Goal: Task Accomplishment & Management: Manage account settings

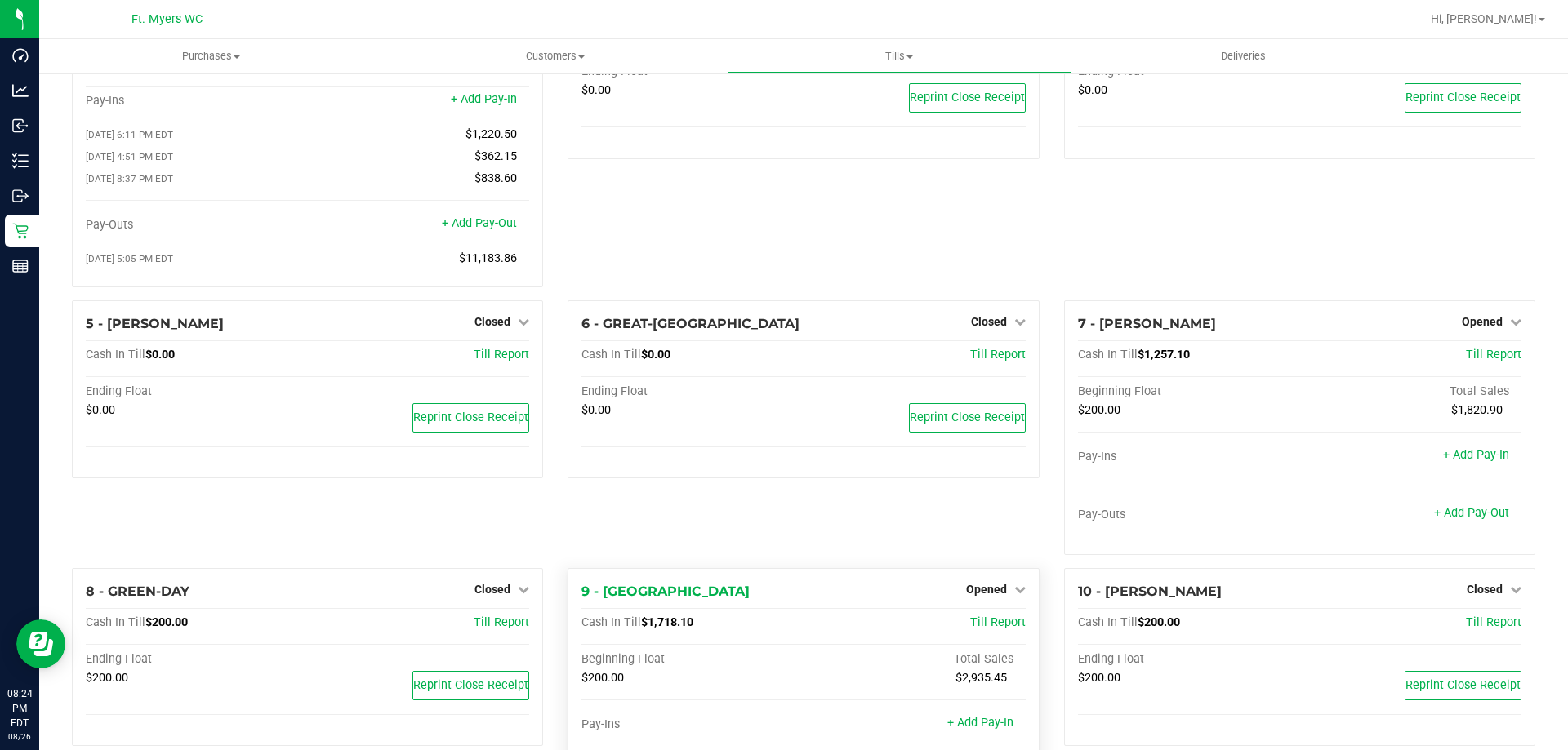
scroll to position [26, 0]
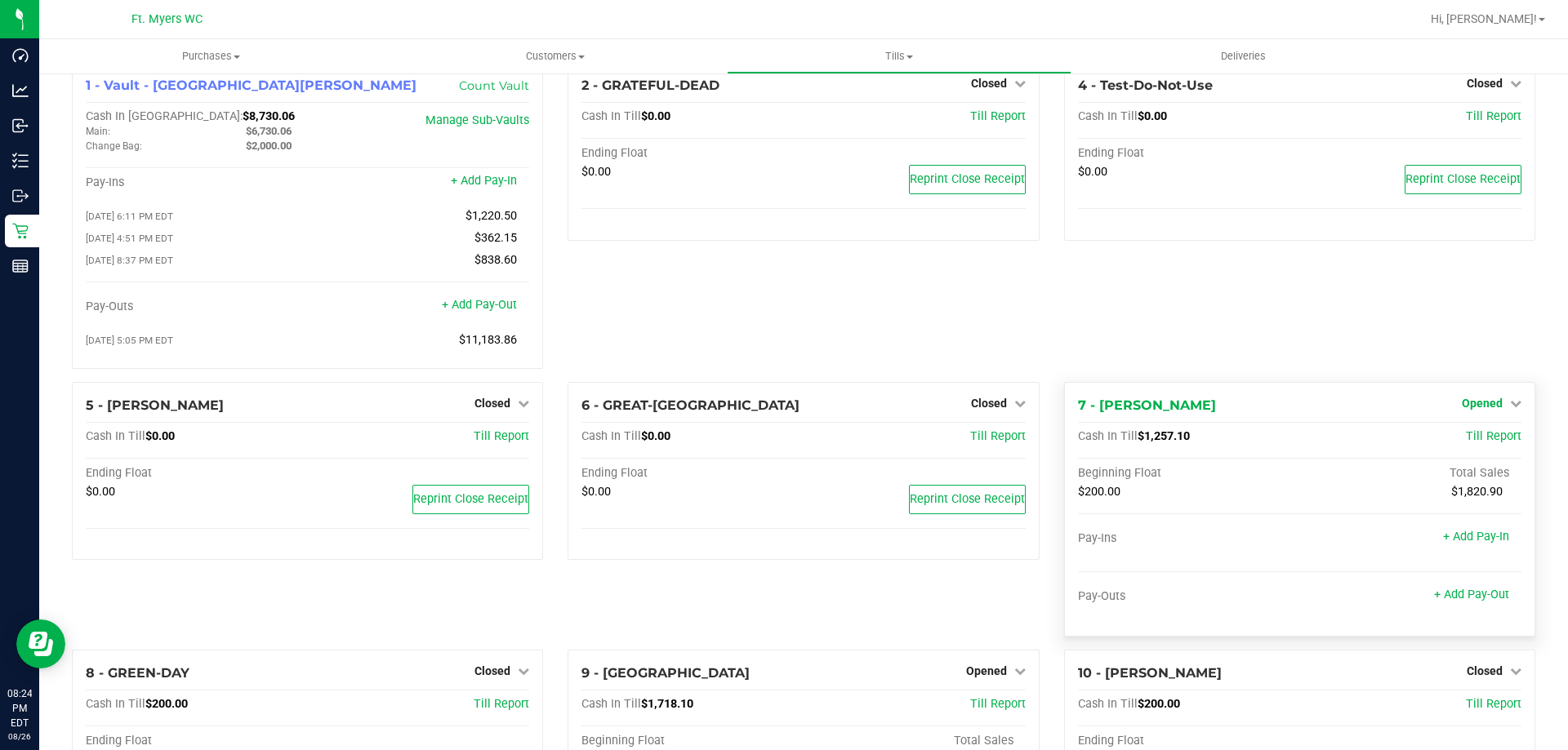
click at [1462, 406] on span "Opened" at bounding box center [1482, 403] width 41 height 14
click at [1462, 438] on link "Close Till" at bounding box center [1483, 437] width 44 height 14
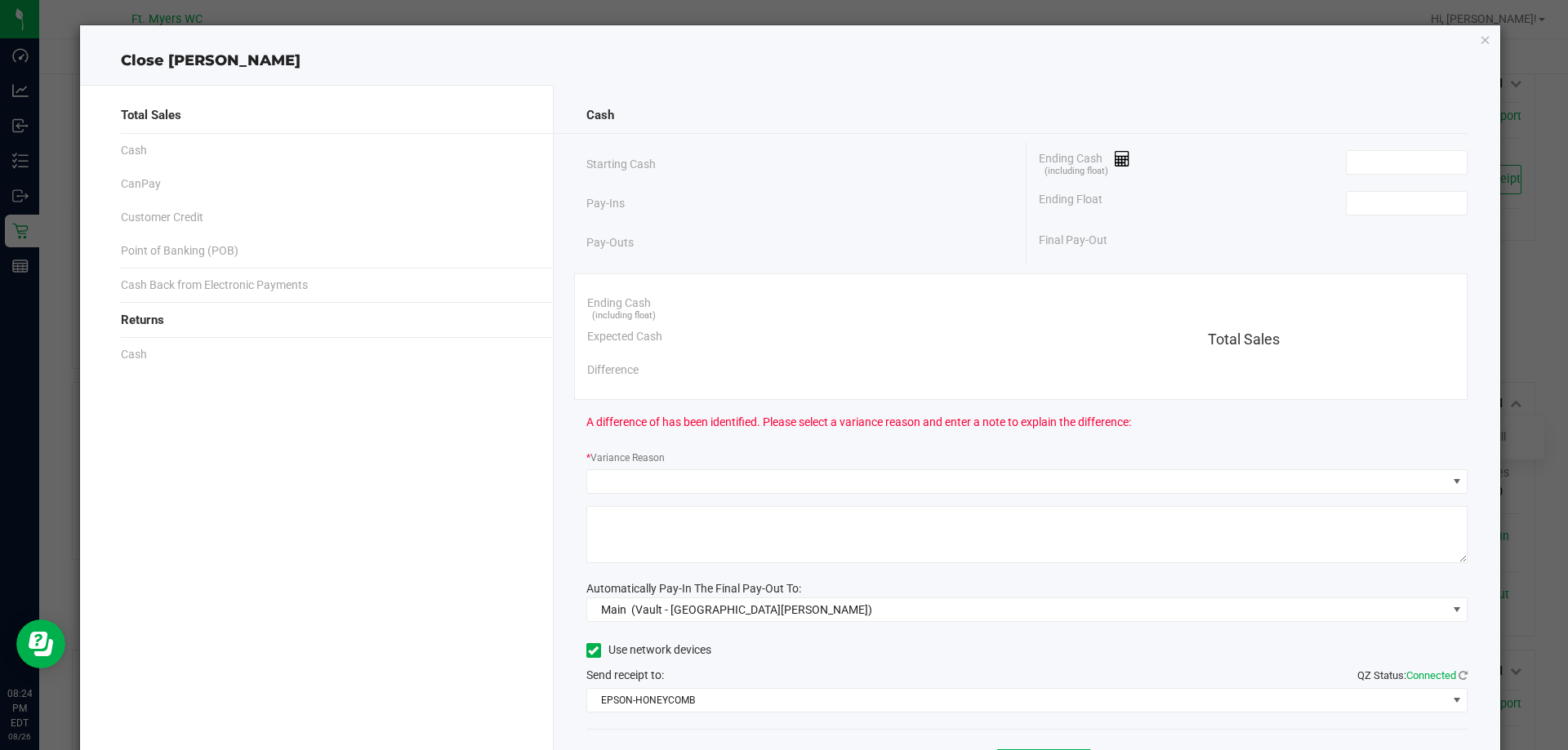
click at [1393, 215] on div "Ending Float" at bounding box center [1253, 203] width 429 height 41
click at [1367, 194] on input at bounding box center [1406, 203] width 120 height 23
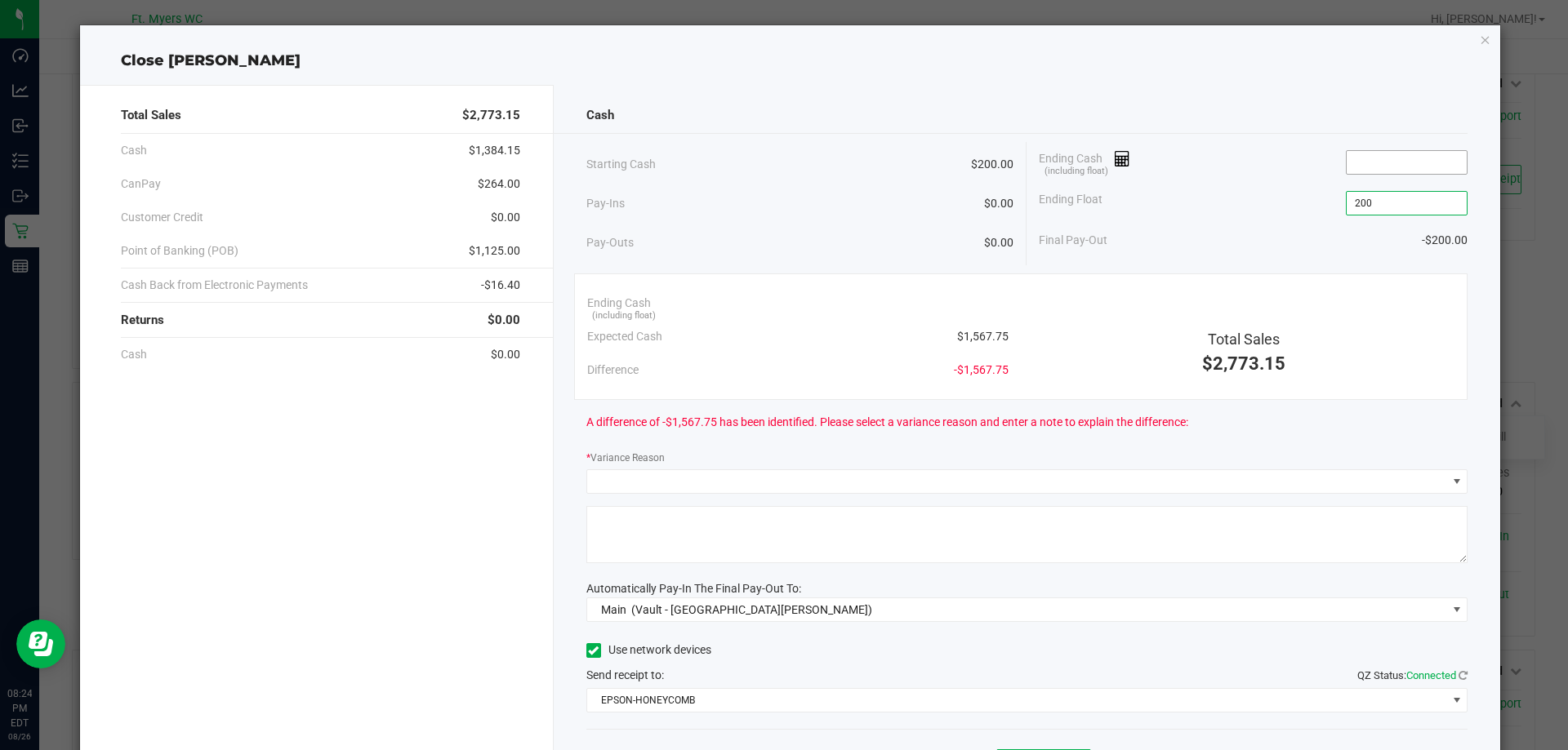
type input "$200.00"
click at [1373, 167] on input at bounding box center [1406, 162] width 120 height 23
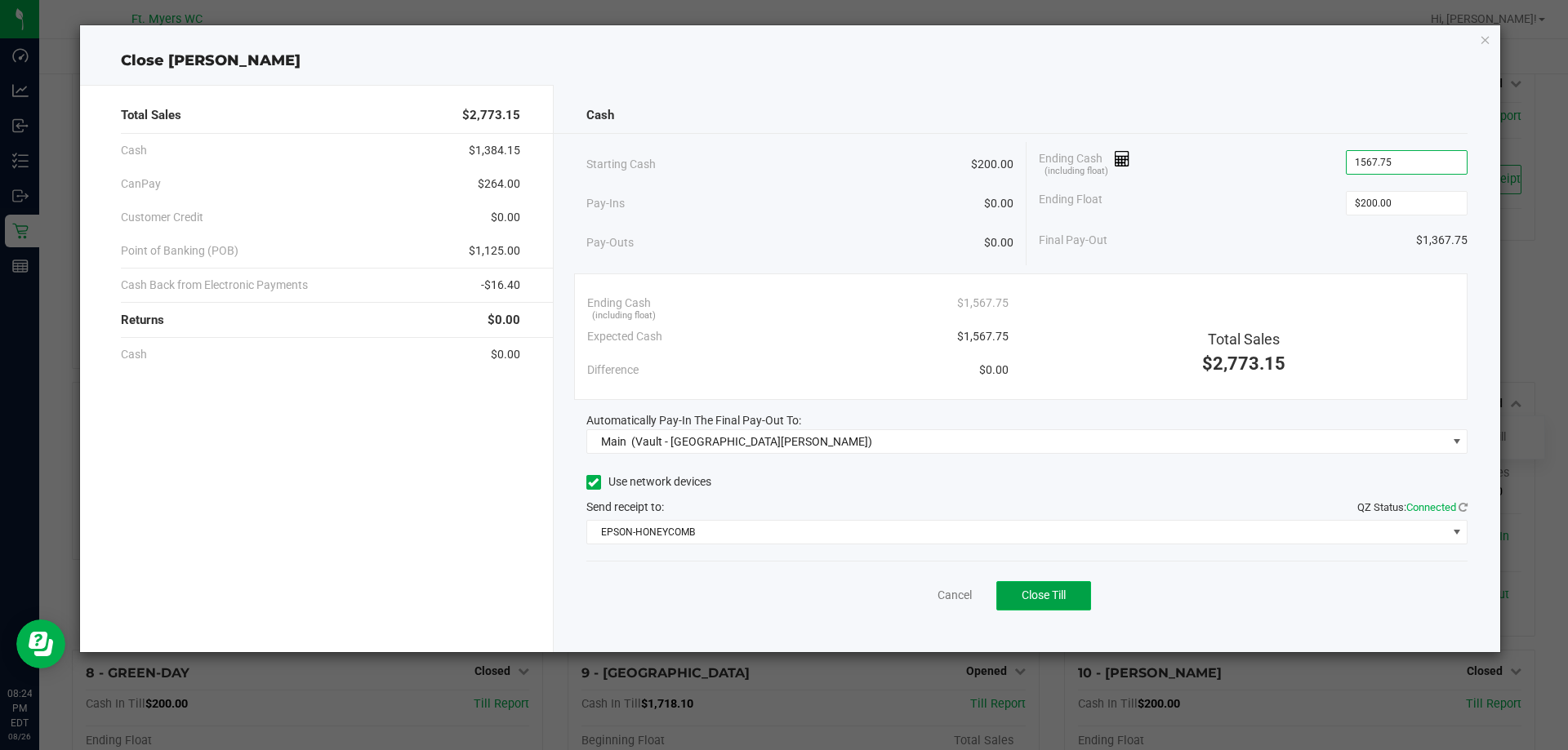
type input "$1,567.75"
click at [1046, 603] on button "Close Till" at bounding box center [1043, 596] width 95 height 30
click at [1486, 41] on icon "button" at bounding box center [1485, 40] width 12 height 20
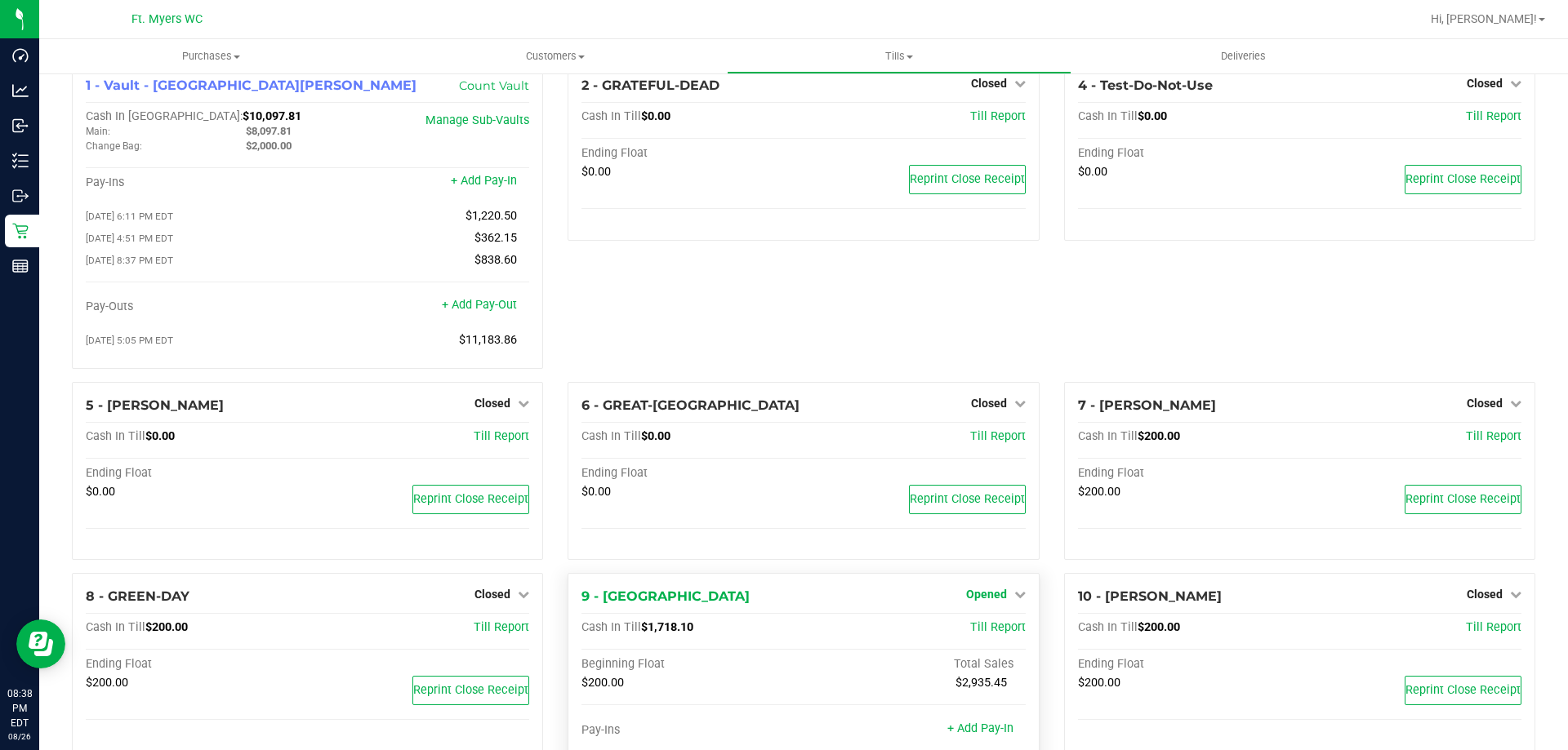
click at [966, 595] on span "Opened" at bounding box center [986, 594] width 41 height 14
click at [985, 631] on link "Close Till" at bounding box center [988, 628] width 44 height 14
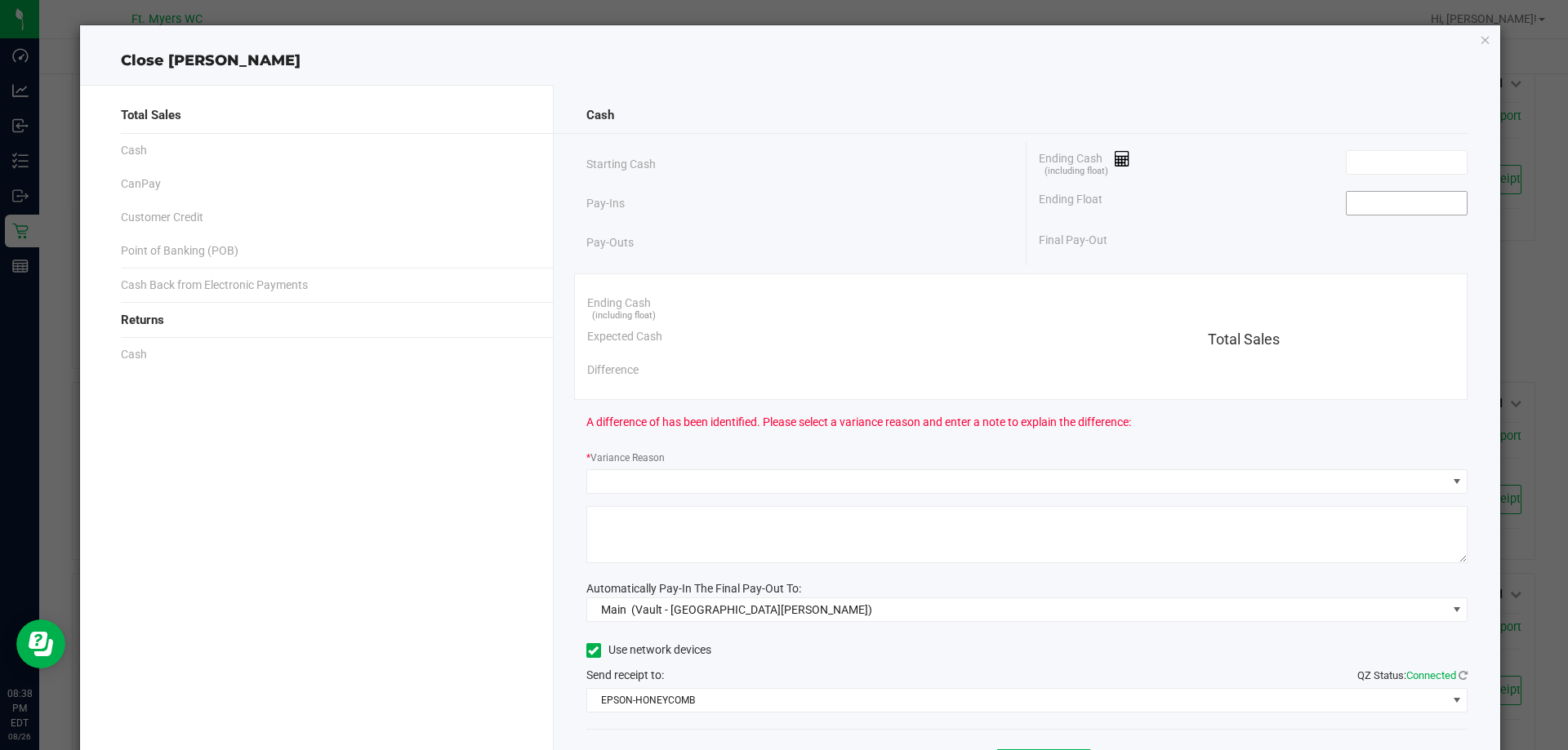
click at [1397, 206] on input at bounding box center [1406, 203] width 120 height 23
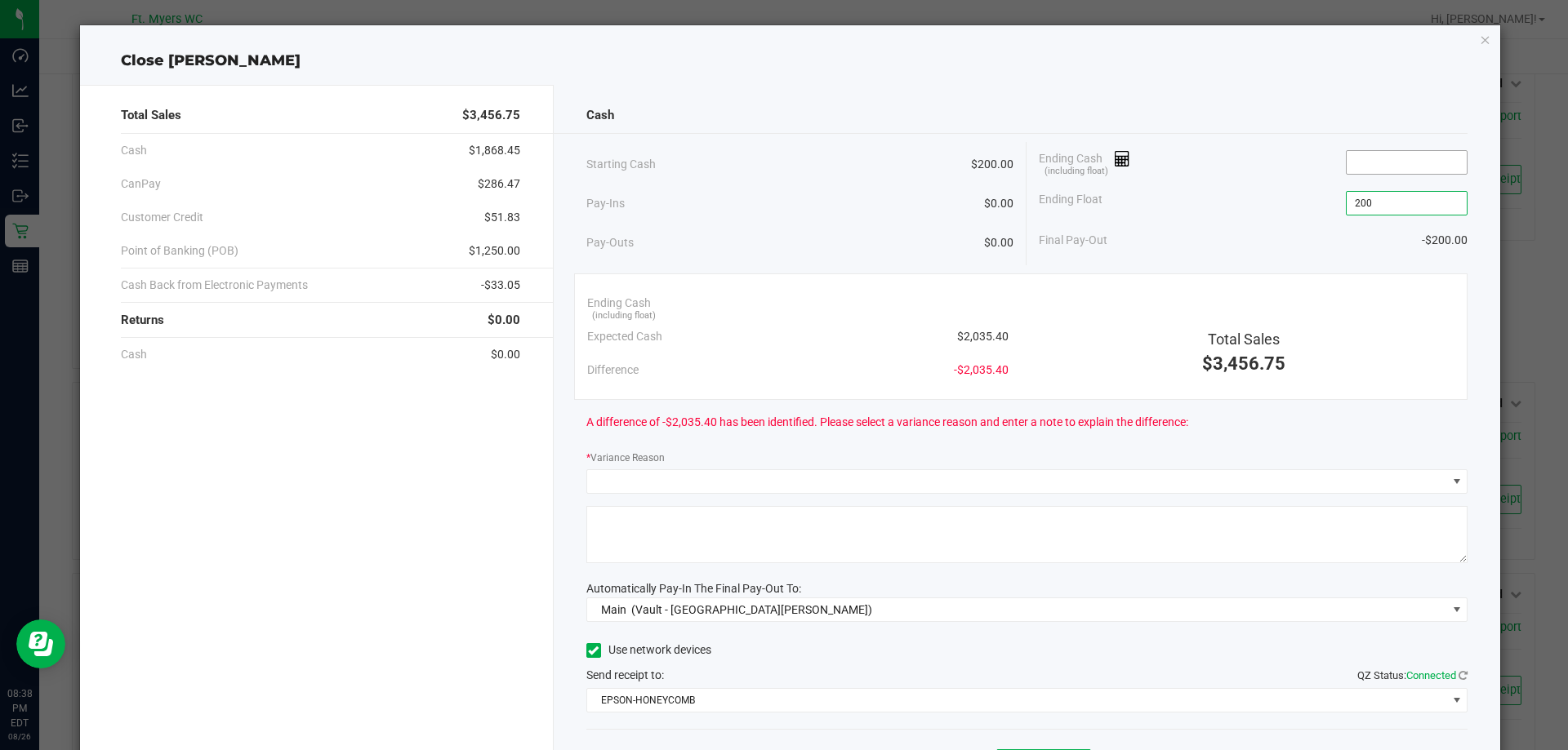
type input "$200.00"
click at [1390, 162] on input at bounding box center [1406, 162] width 120 height 23
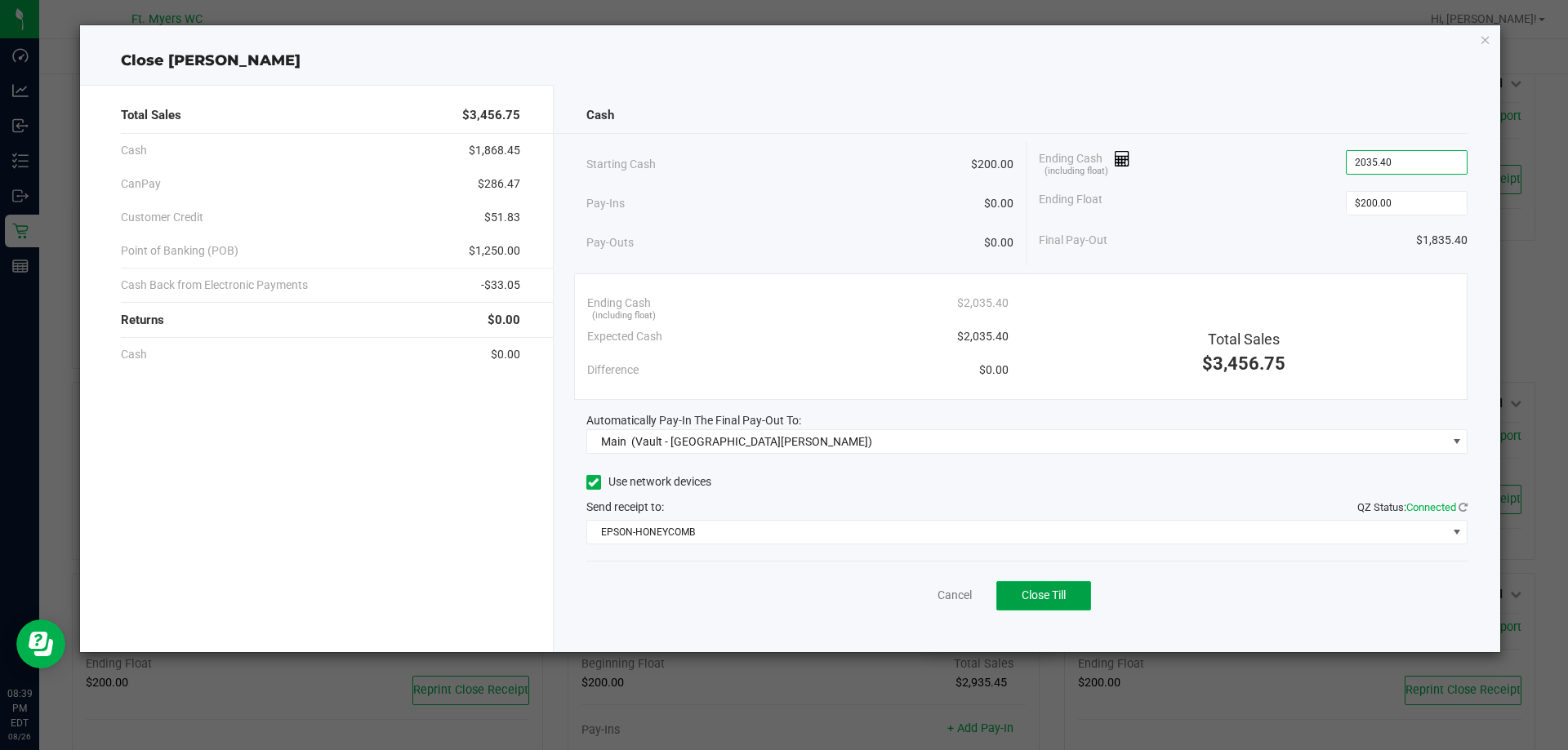
click at [1056, 594] on span "Close Till" at bounding box center [1043, 595] width 44 height 14
type input "$2,035.40"
click at [1482, 43] on icon "button" at bounding box center [1485, 40] width 12 height 20
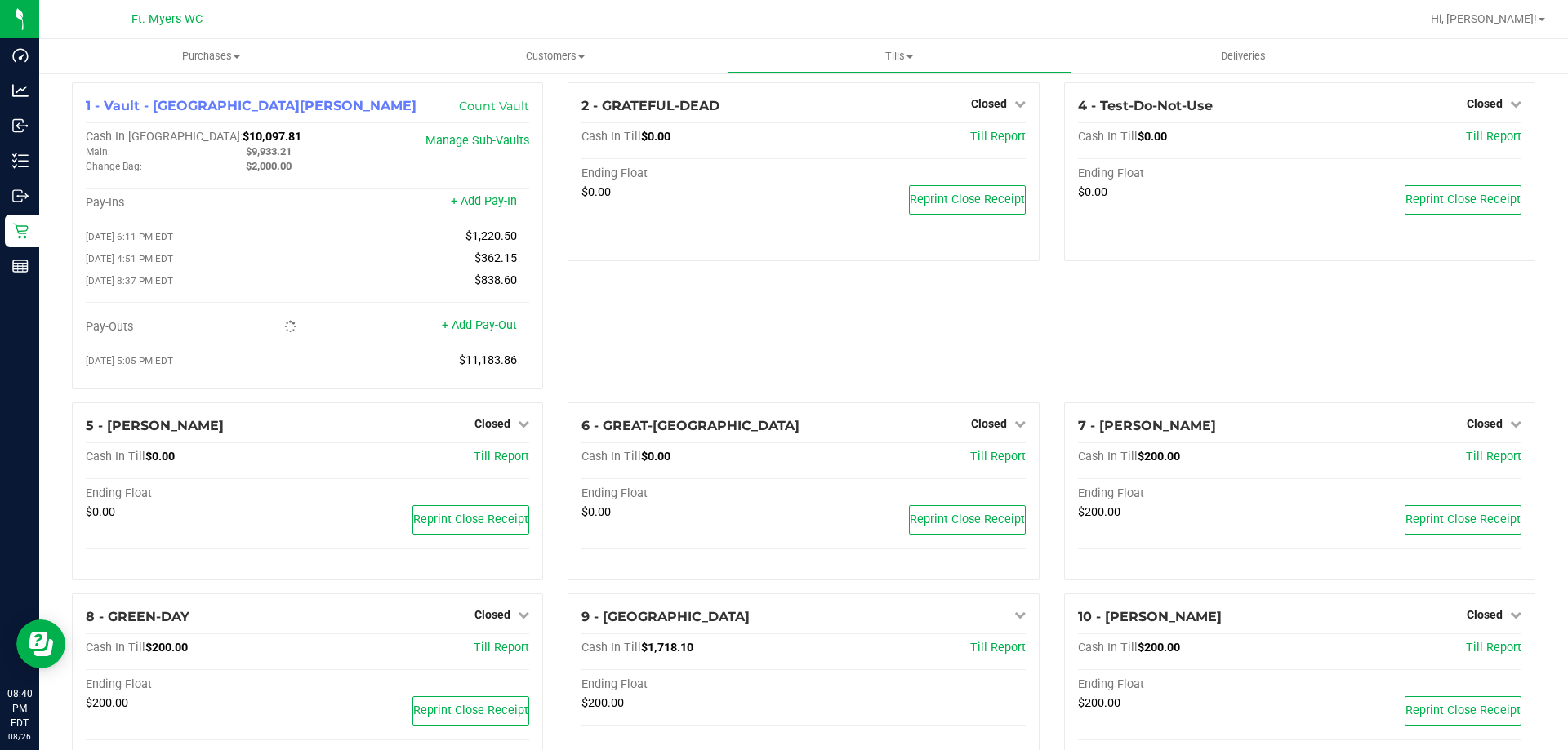
scroll to position [0, 0]
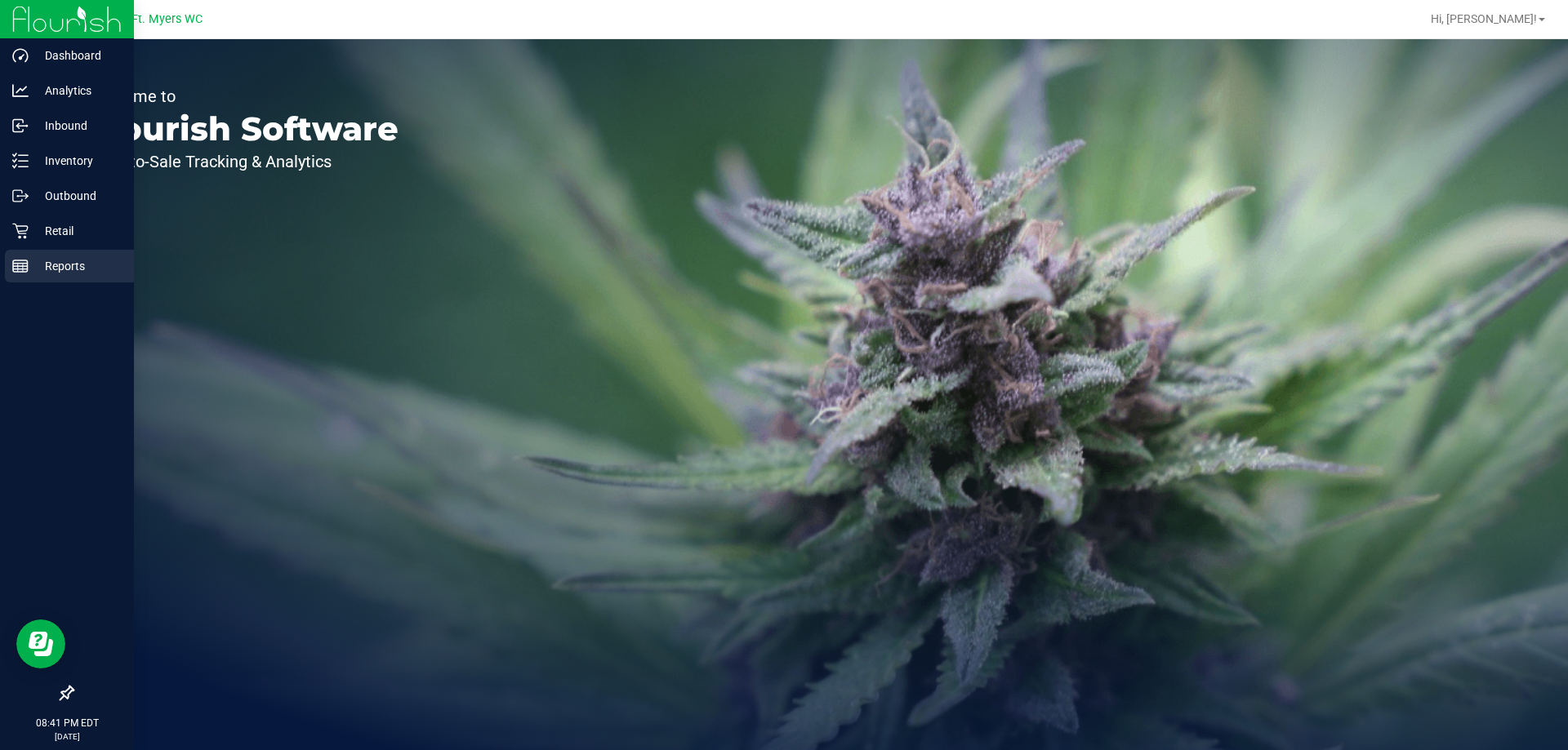
click at [56, 276] on div "Reports" at bounding box center [68, 266] width 129 height 32
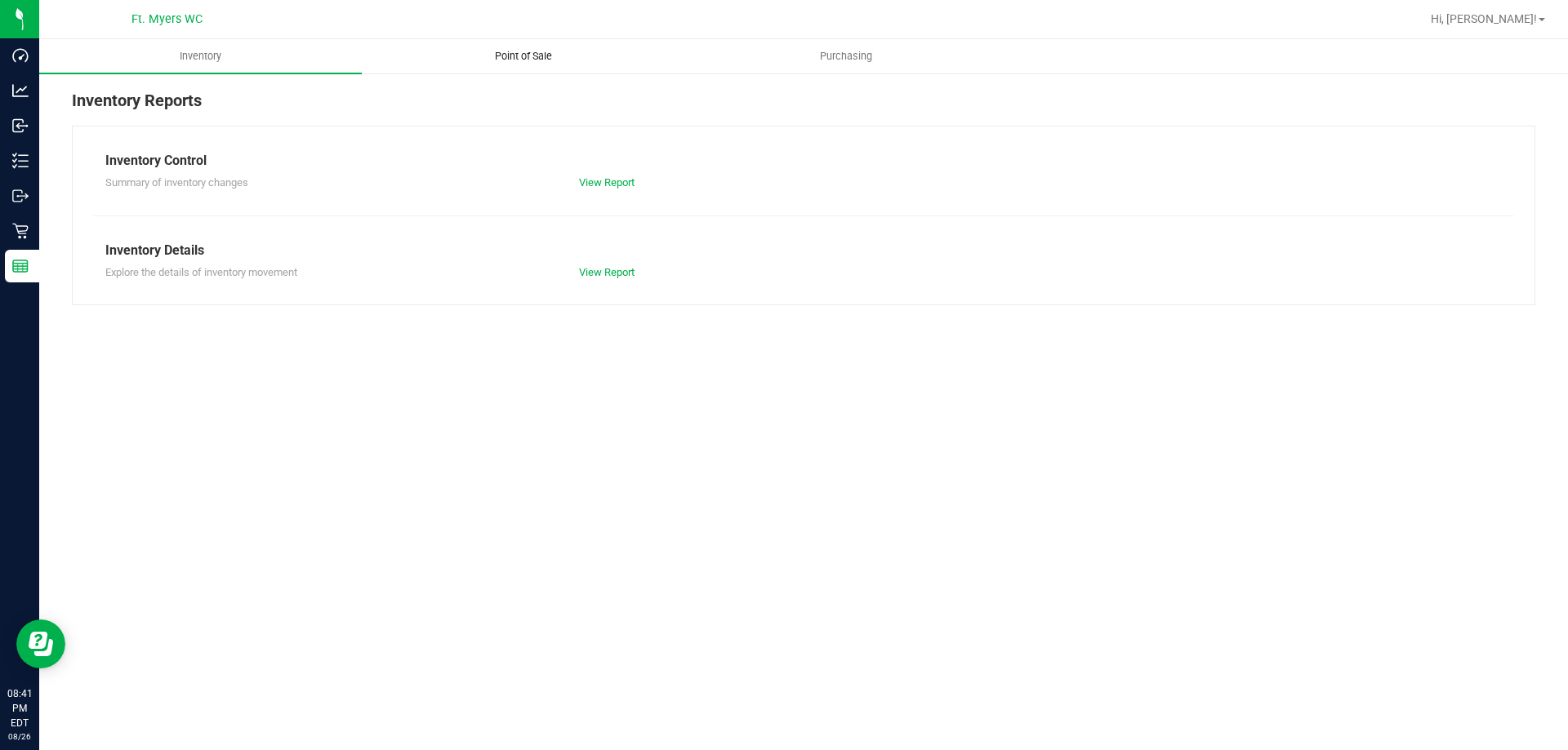
click at [543, 55] on span "Point of Sale" at bounding box center [523, 56] width 101 height 14
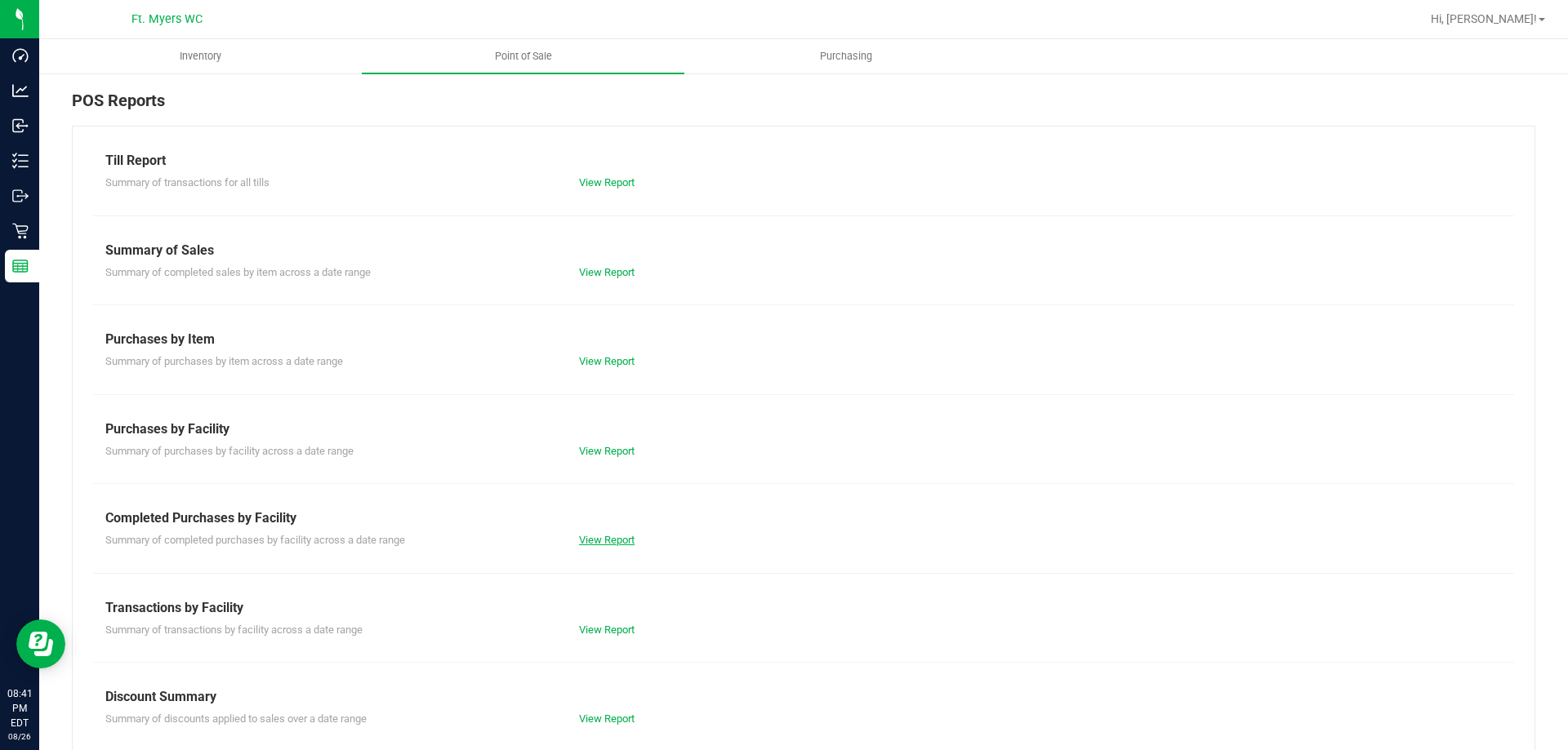
click at [615, 536] on link "View Report" at bounding box center [607, 540] width 56 height 13
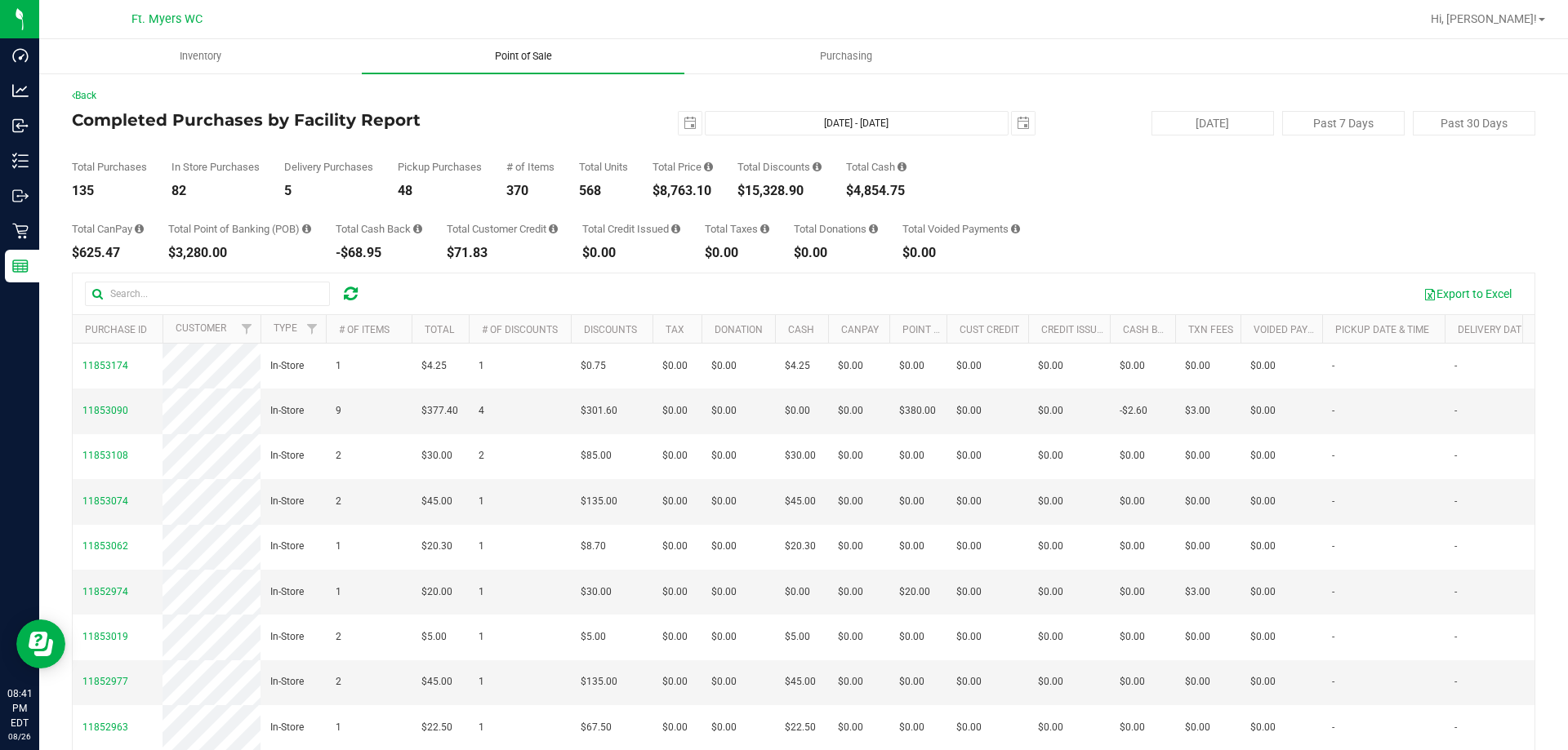
click at [507, 60] on span "Point of Sale" at bounding box center [523, 56] width 101 height 14
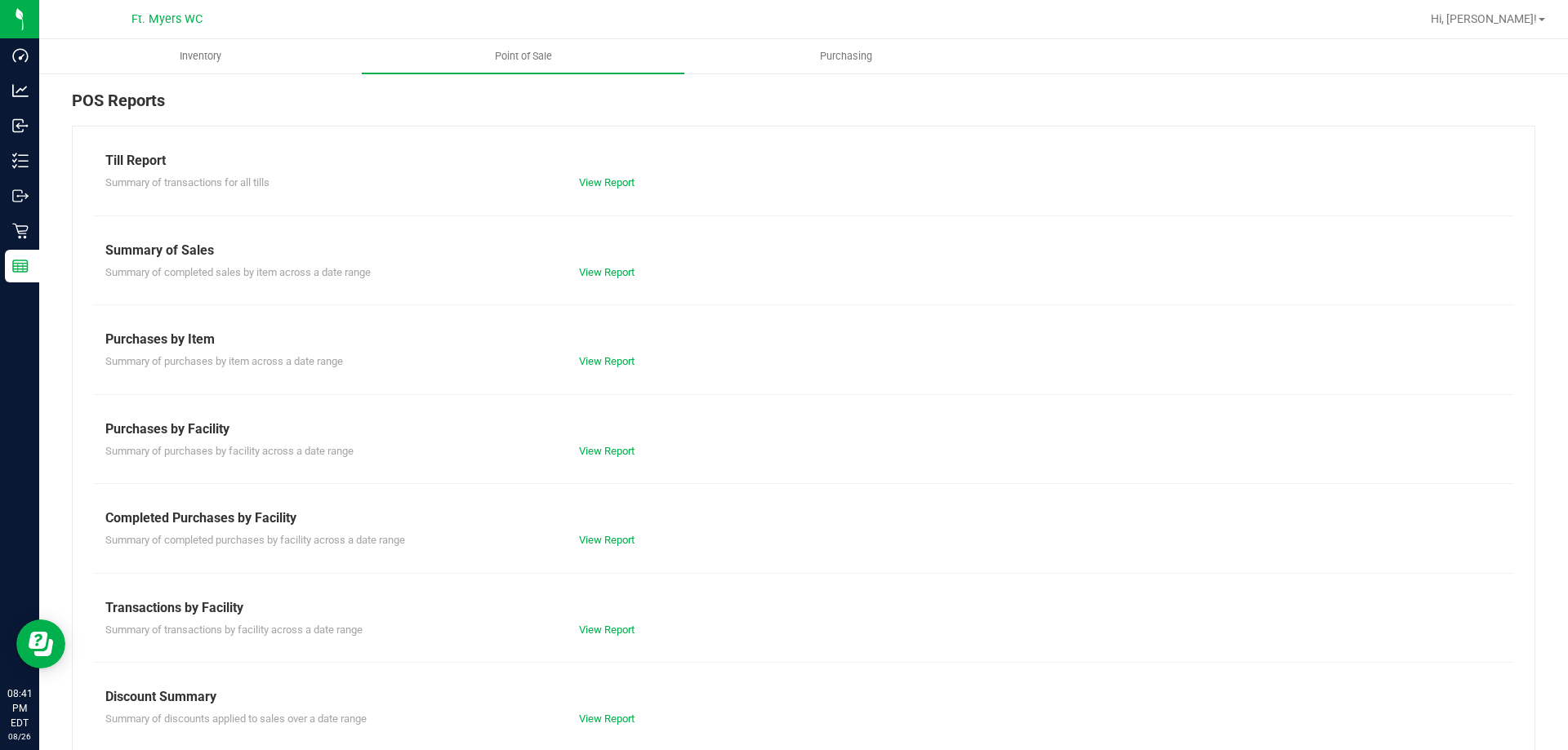
click at [615, 280] on div "Till Report Summary of transactions for all tills View Report Summary of Sales …" at bounding box center [803, 483] width 1464 height 716
click at [615, 269] on link "View Report" at bounding box center [607, 273] width 56 height 13
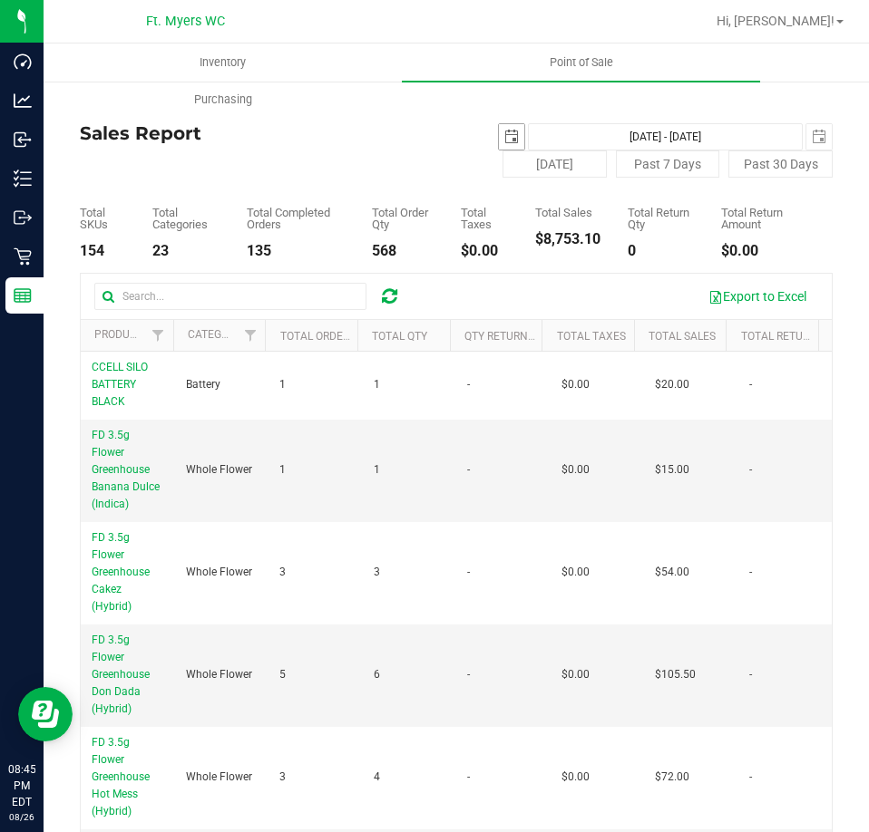
click at [505, 126] on span "select" at bounding box center [511, 136] width 25 height 25
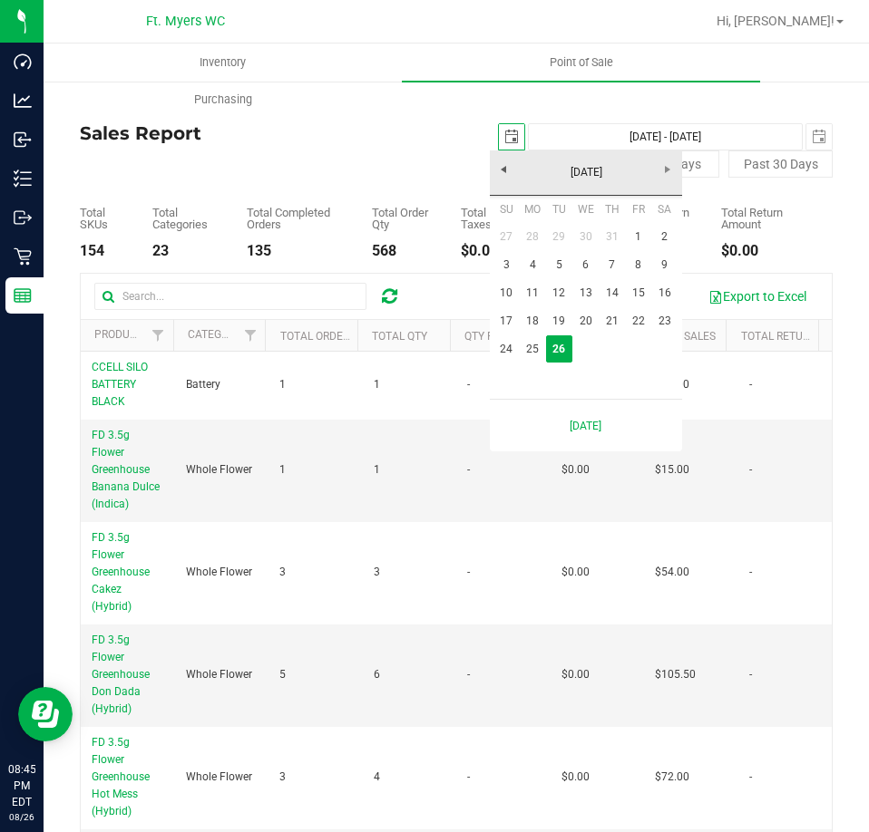
scroll to position [0, 45]
click at [509, 357] on link "24" at bounding box center [506, 350] width 26 height 28
type input "2025-08-24"
type input "Aug 24, 2025 - Aug 26, 2025"
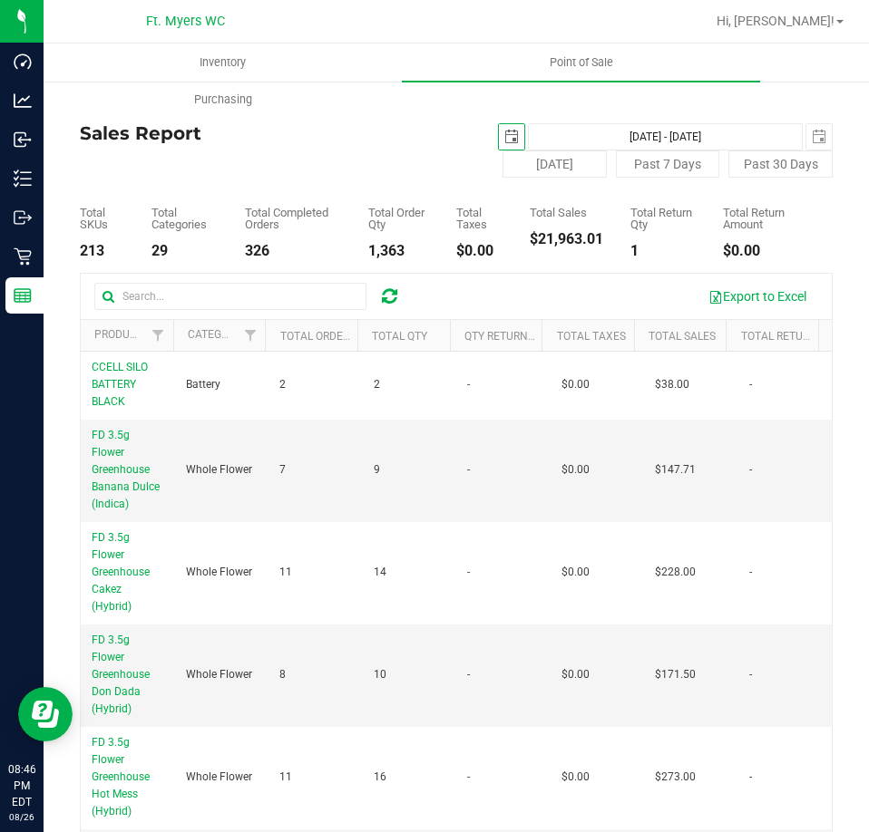
click at [511, 130] on span "select" at bounding box center [511, 136] width 25 height 25
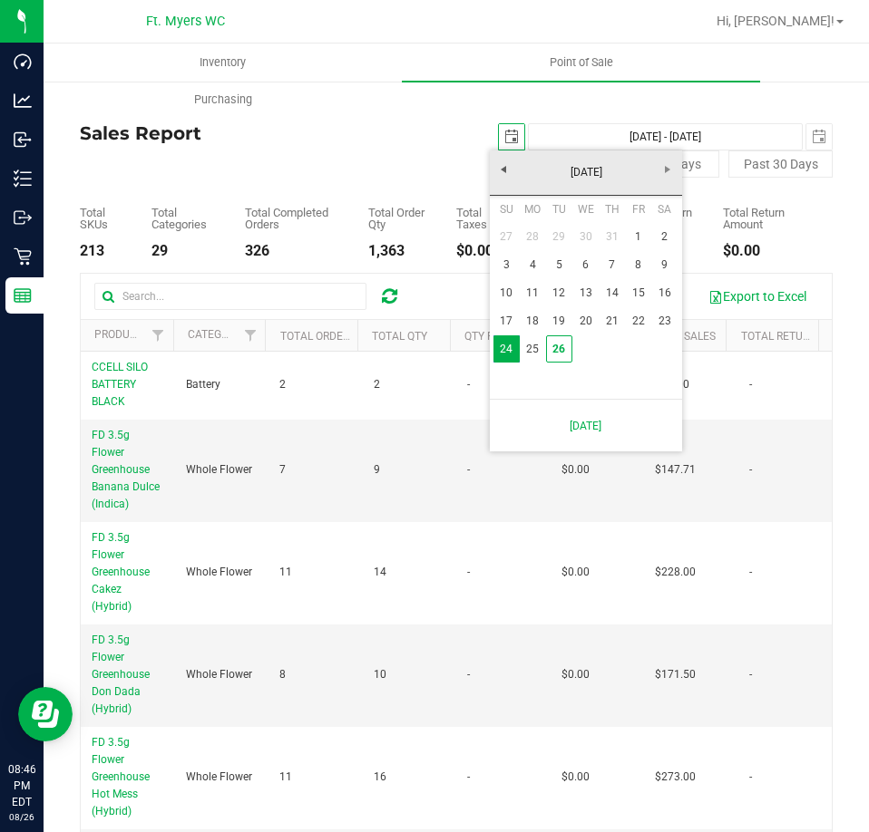
click at [404, 181] on div "Total SKUs 213 Total Categories 29 Total Completed Orders 326 Total Order Qty 1…" at bounding box center [456, 218] width 753 height 81
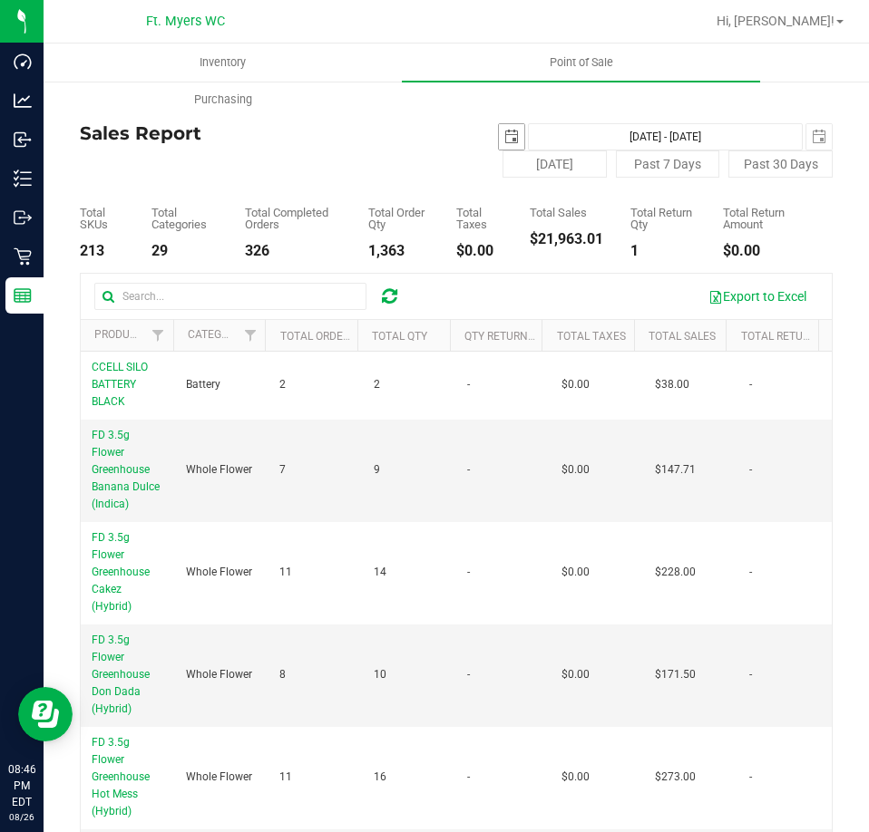
click at [499, 137] on span "select" at bounding box center [511, 136] width 25 height 25
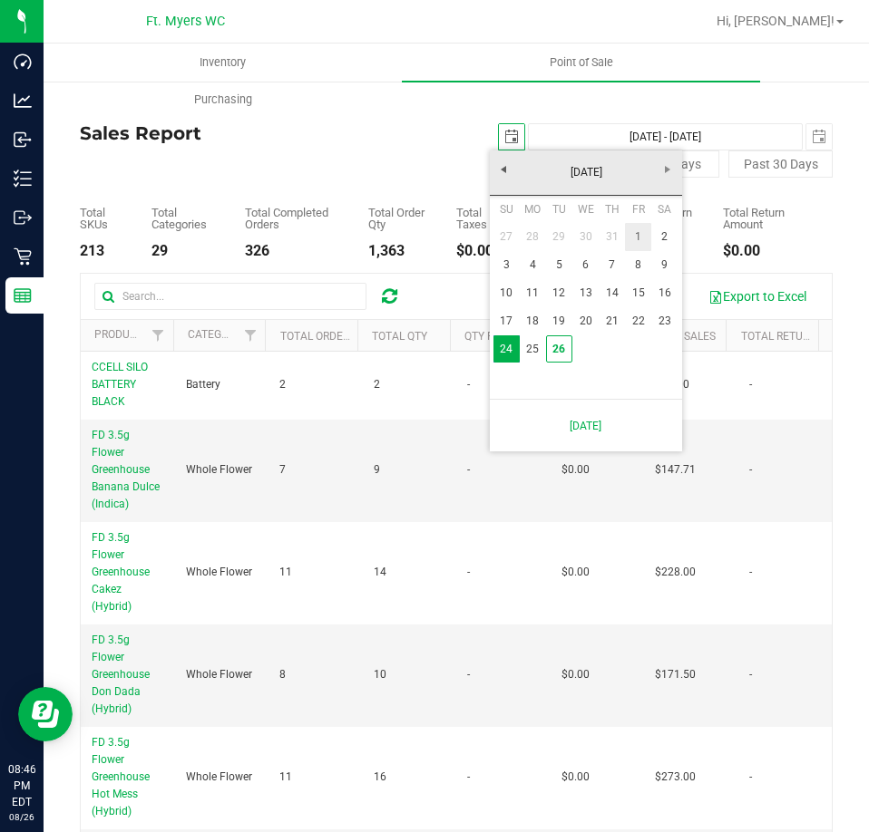
click at [639, 237] on link "1" at bounding box center [638, 237] width 26 height 28
type input "[DATE]"
type input "[DATE] - [DATE]"
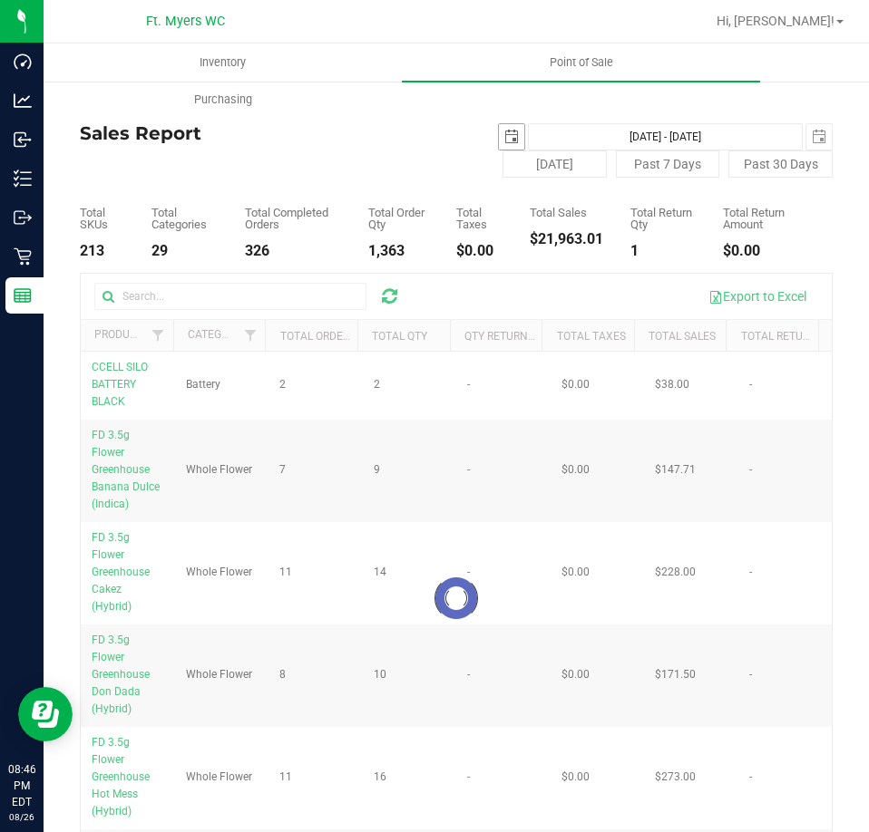
click at [504, 132] on span "select" at bounding box center [511, 137] width 15 height 15
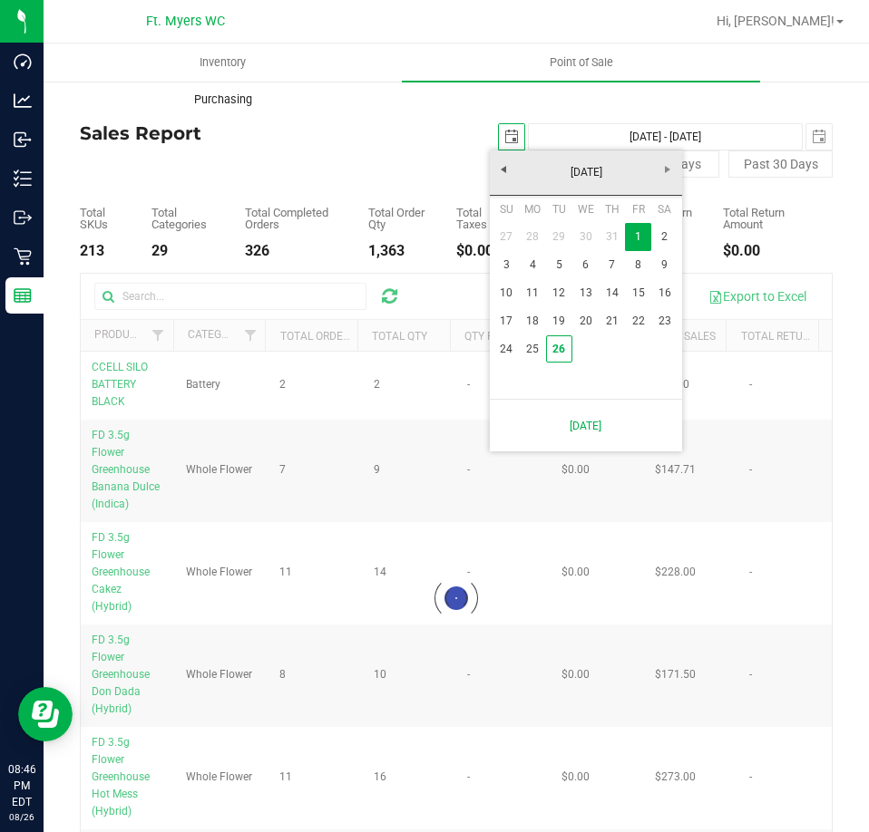
click at [383, 94] on uib-tab-heading "Purchasing" at bounding box center [222, 100] width 356 height 36
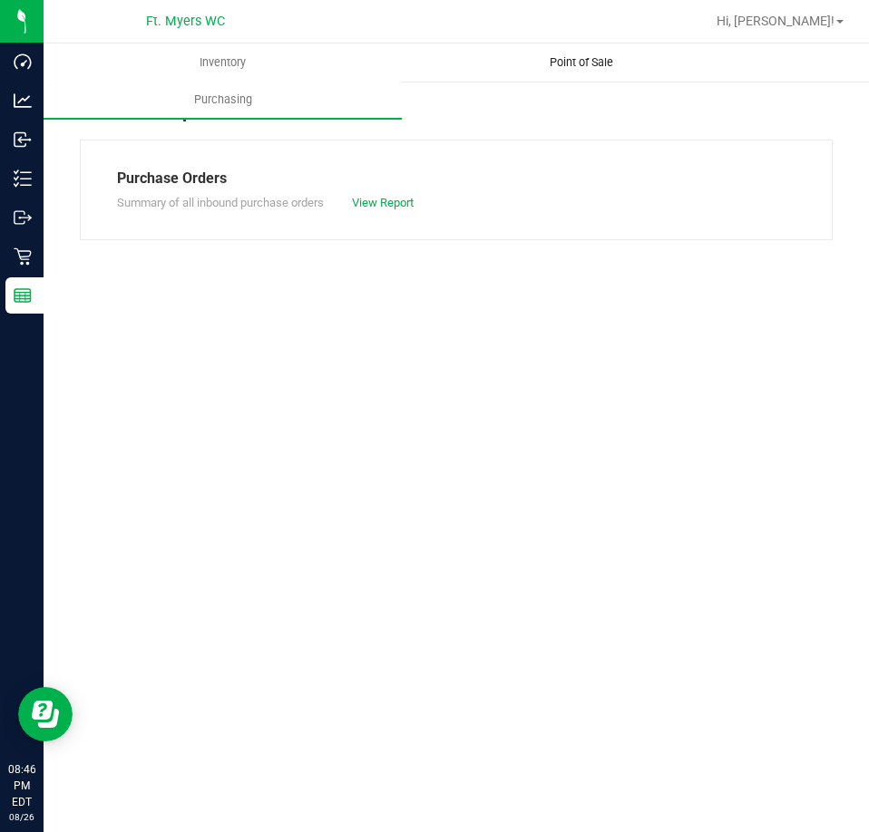
click at [563, 63] on span "Point of Sale" at bounding box center [581, 62] width 112 height 16
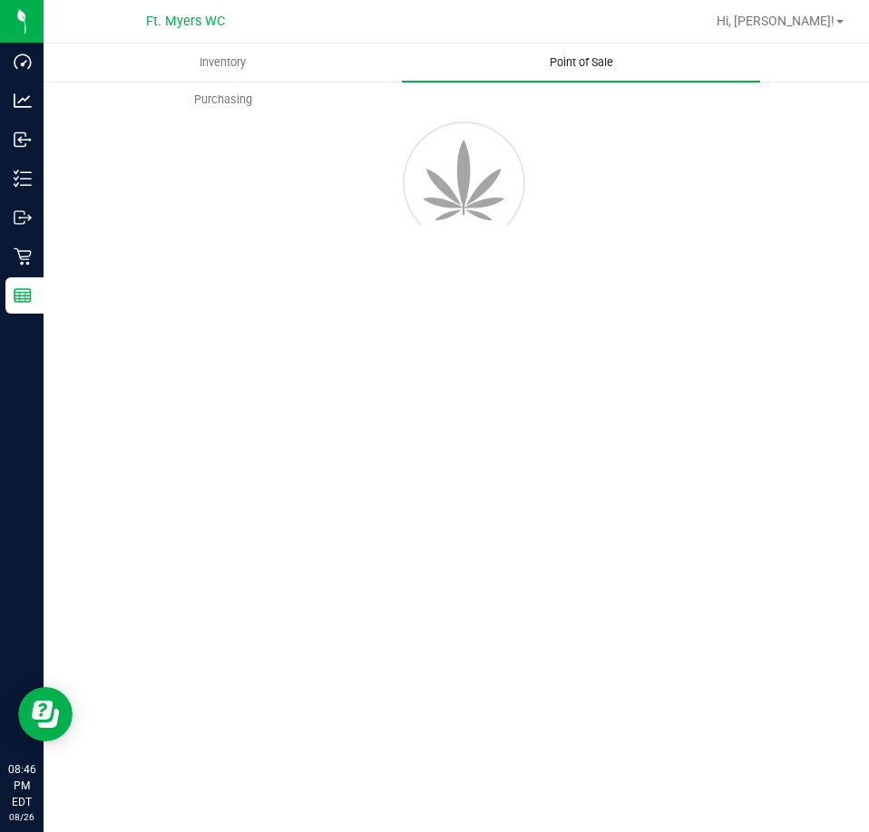
click at [575, 63] on span "Point of Sale" at bounding box center [581, 62] width 112 height 16
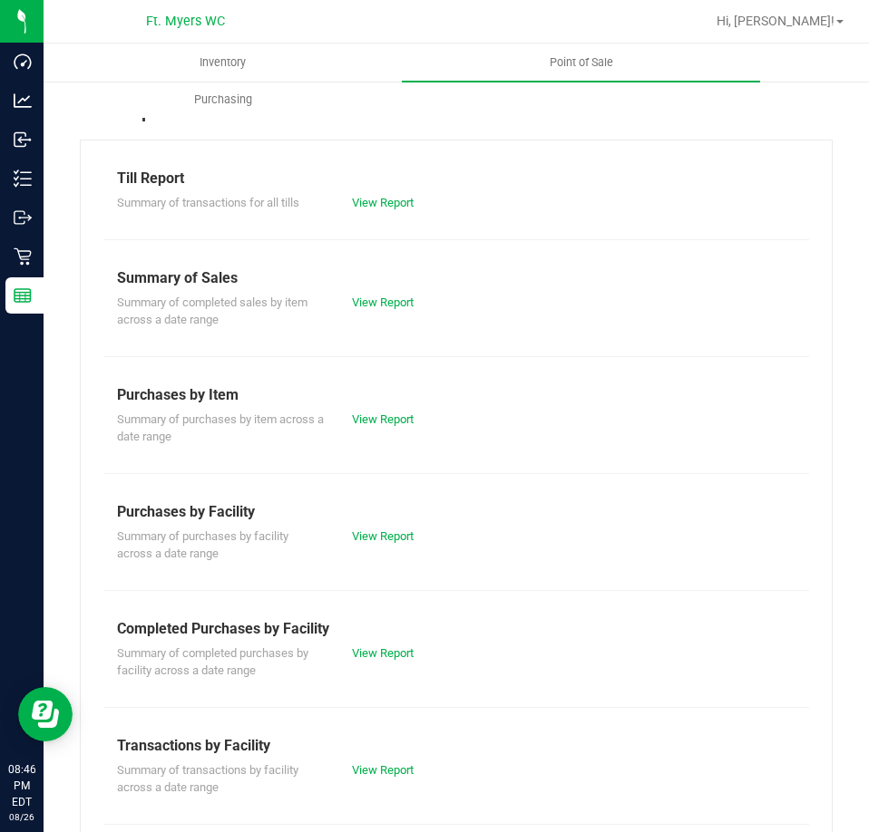
click at [390, 310] on div "View Report" at bounding box center [455, 303] width 235 height 18
click at [382, 302] on link "View Report" at bounding box center [383, 303] width 62 height 14
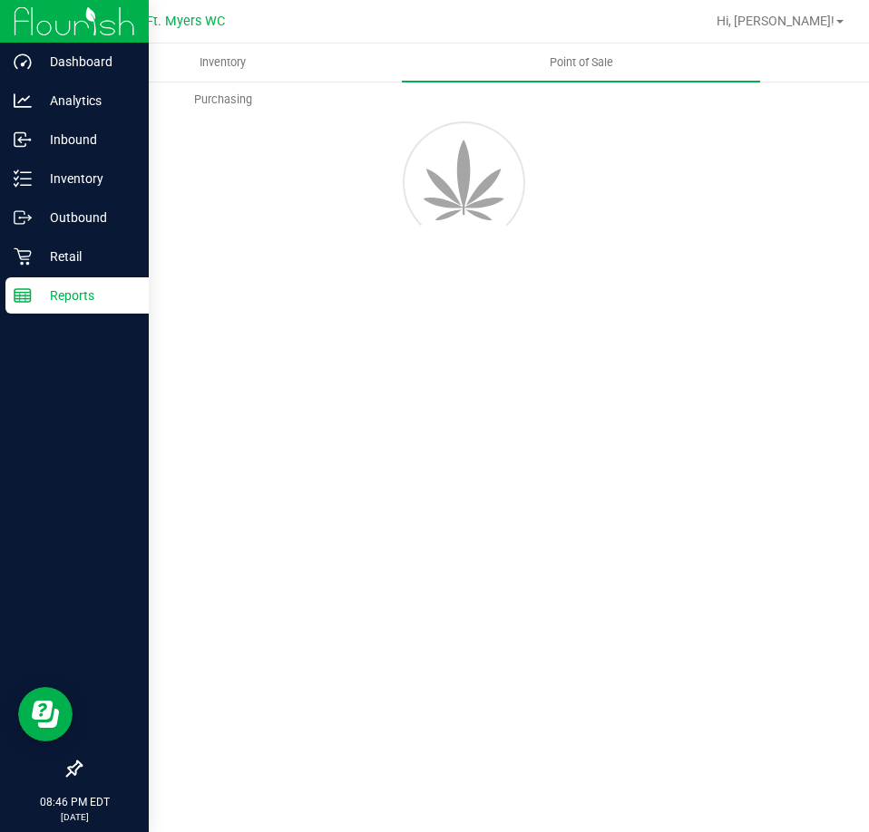
click at [66, 294] on p "Reports" at bounding box center [86, 296] width 109 height 22
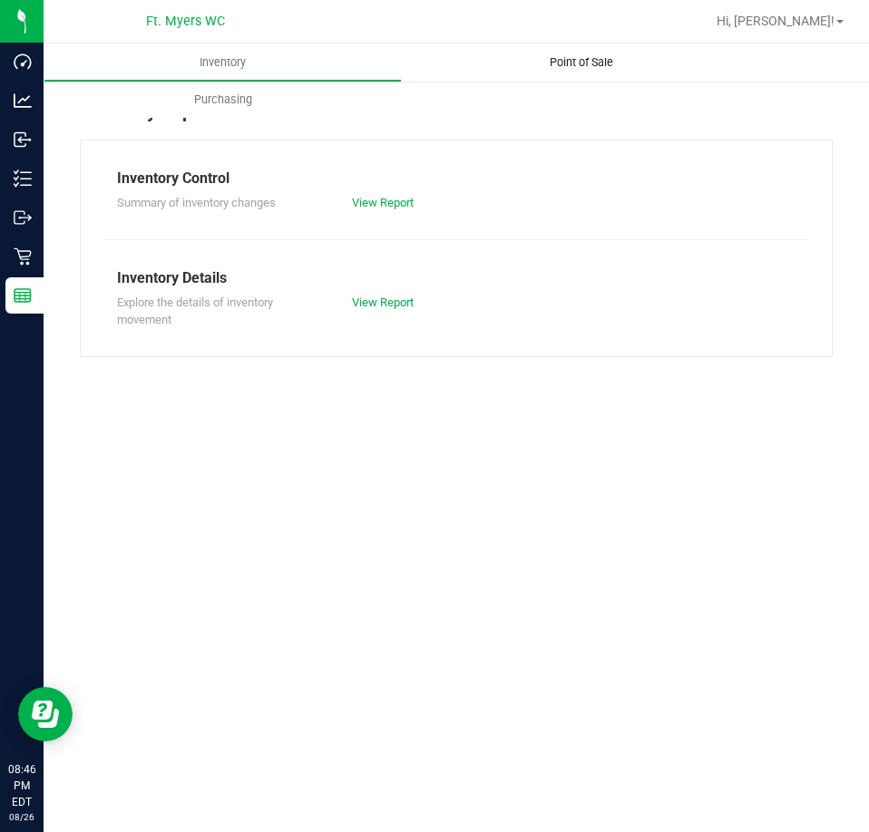
click at [587, 58] on span "Point of Sale" at bounding box center [581, 62] width 112 height 16
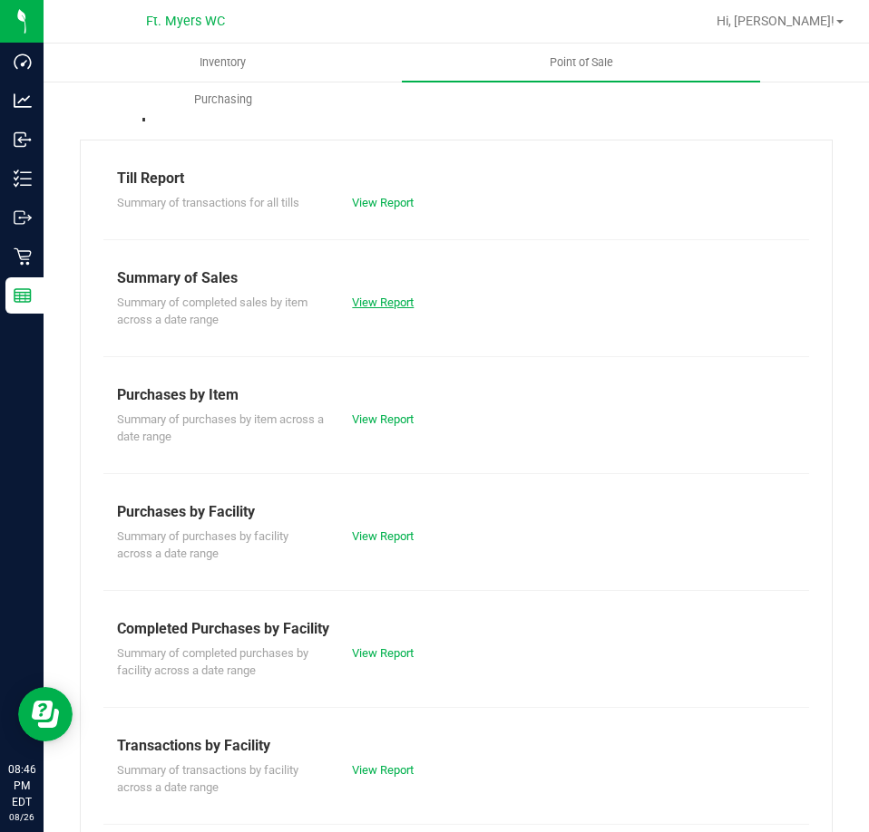
click at [364, 306] on link "View Report" at bounding box center [383, 303] width 62 height 14
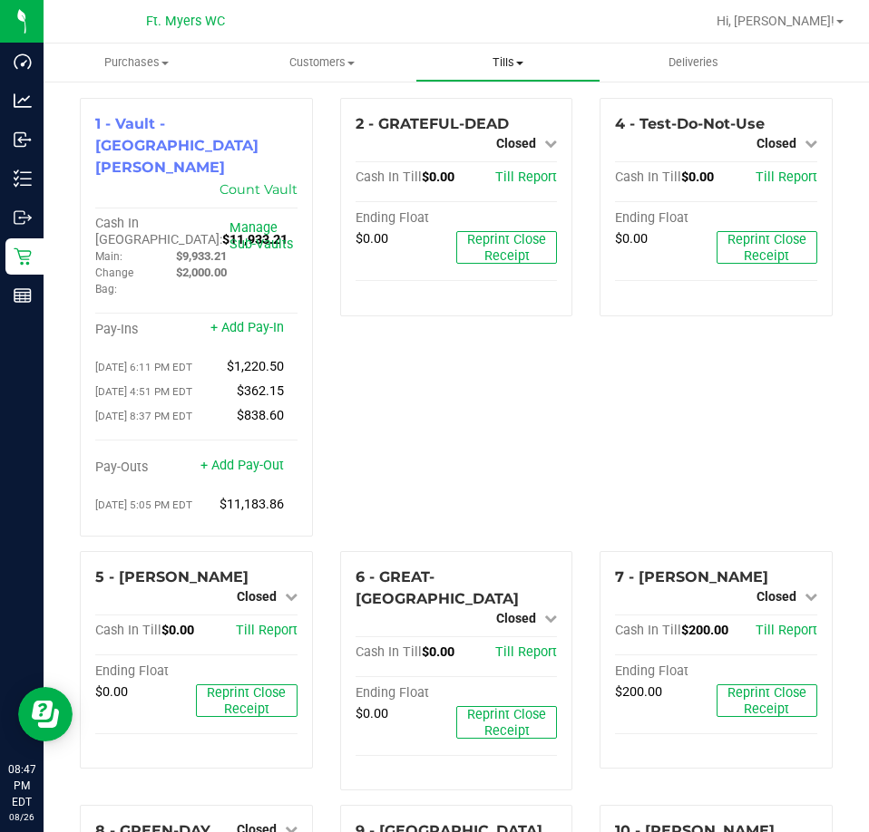
click at [500, 63] on span "Tills" at bounding box center [508, 62] width 184 height 16
click at [462, 129] on span "Reconcile e-payments" at bounding box center [505, 130] width 180 height 15
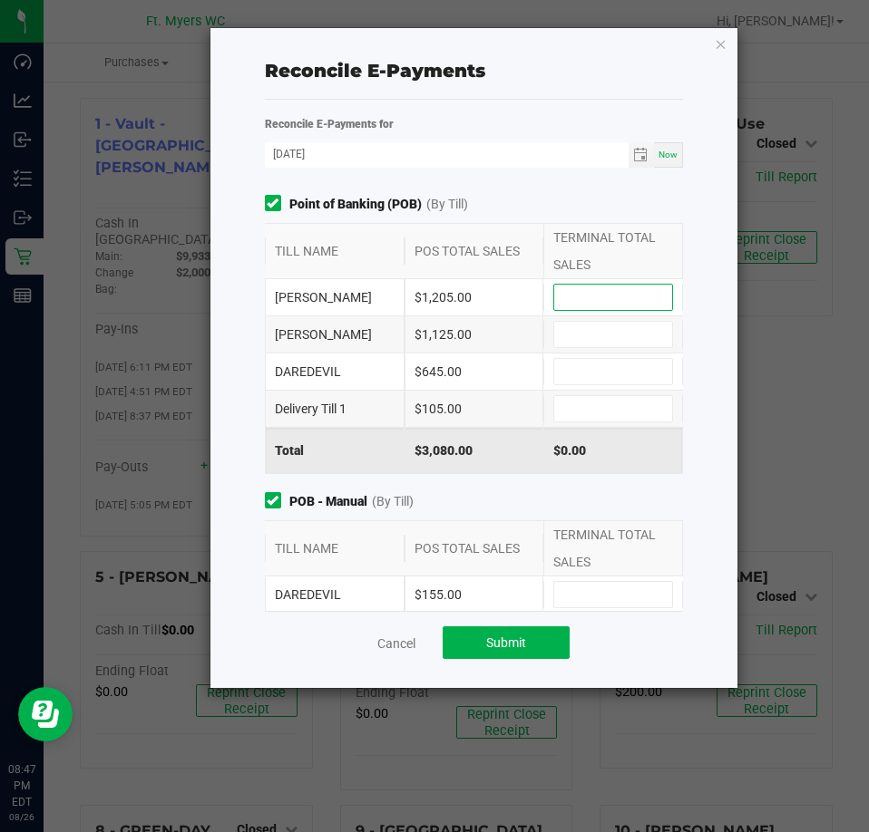
click at [576, 300] on input at bounding box center [613, 297] width 118 height 25
type input "$1,205.00"
click at [596, 336] on input at bounding box center [613, 334] width 118 height 25
click at [587, 373] on input at bounding box center [613, 371] width 118 height 25
type input "$1,125.00"
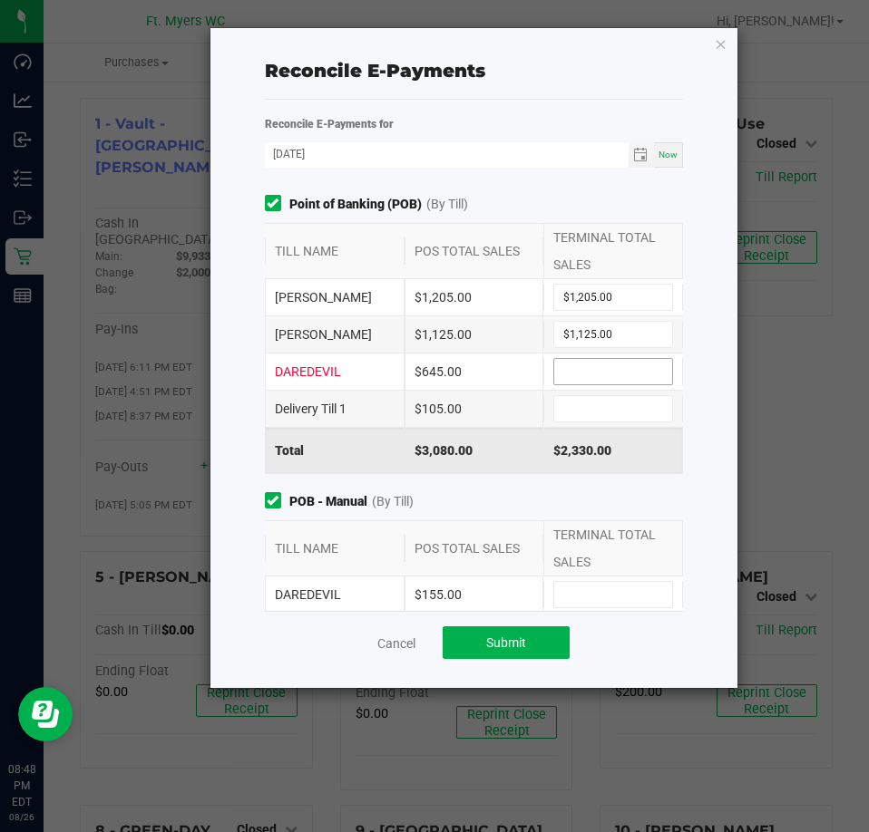
click at [585, 365] on input at bounding box center [613, 371] width 118 height 25
click at [607, 409] on input at bounding box center [613, 408] width 118 height 25
type input "$645.00"
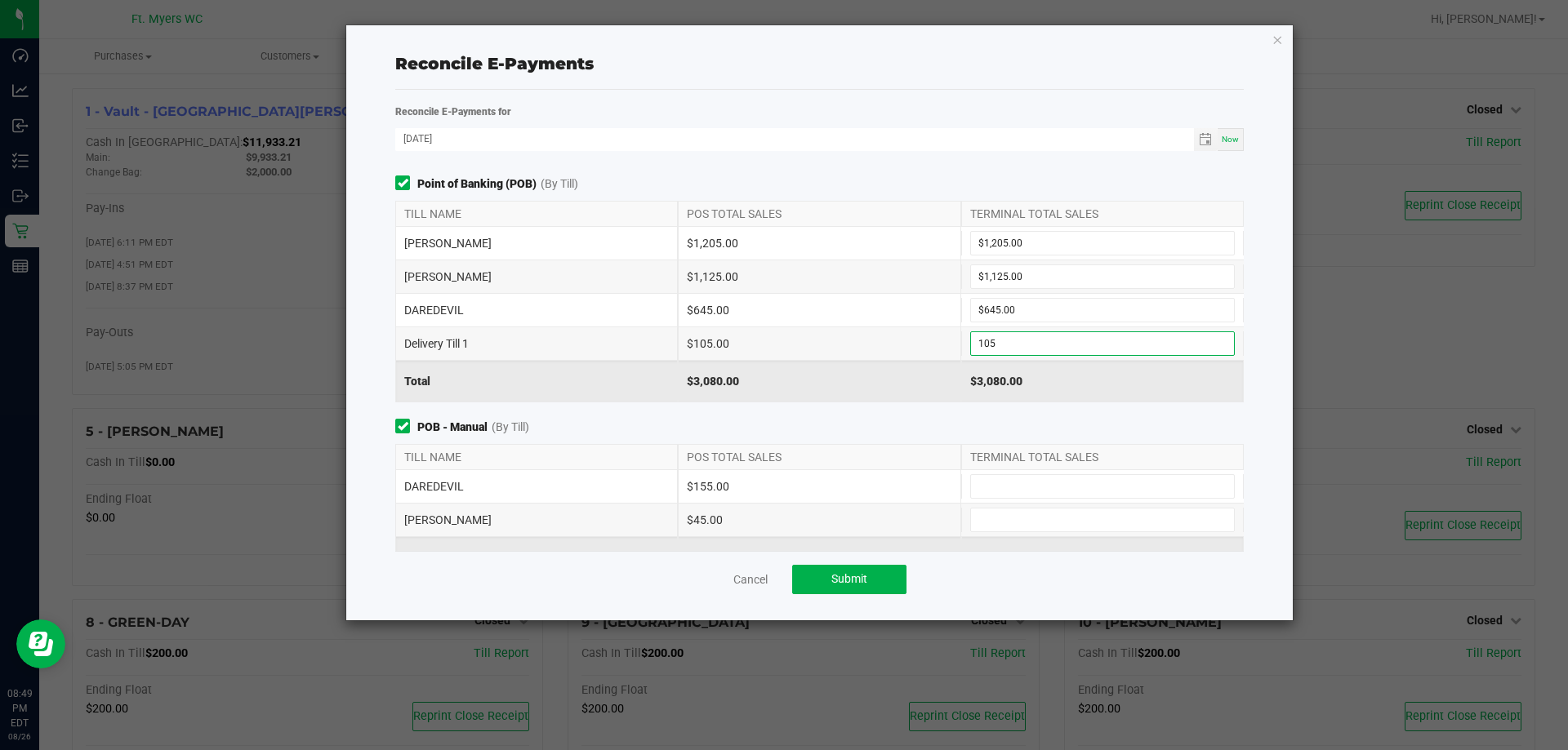
click at [782, 341] on input "105" at bounding box center [1102, 343] width 263 height 23
type input "$105.00"
click at [782, 386] on div "$3,080.00" at bounding box center [1102, 381] width 283 height 41
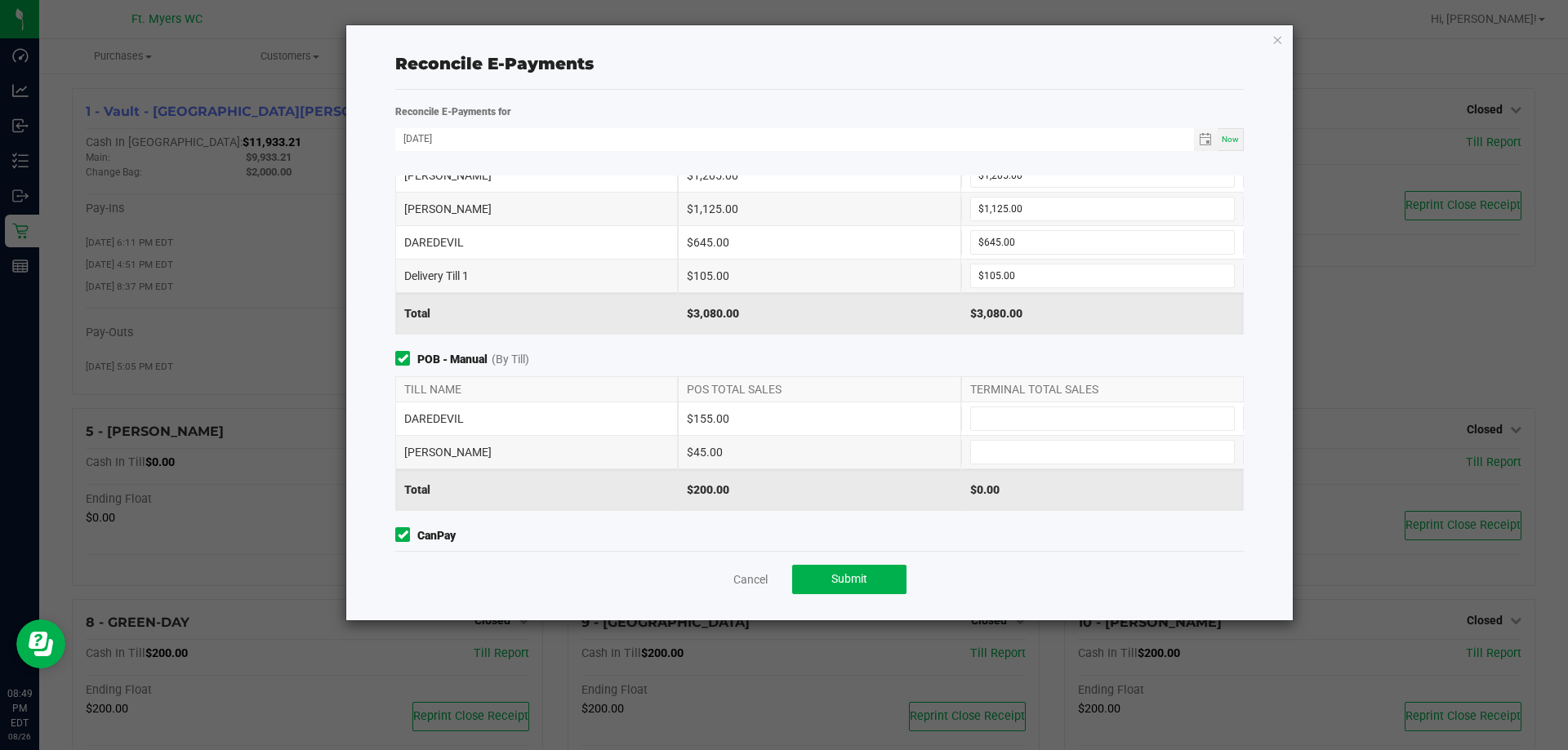
scroll to position [136, 0]
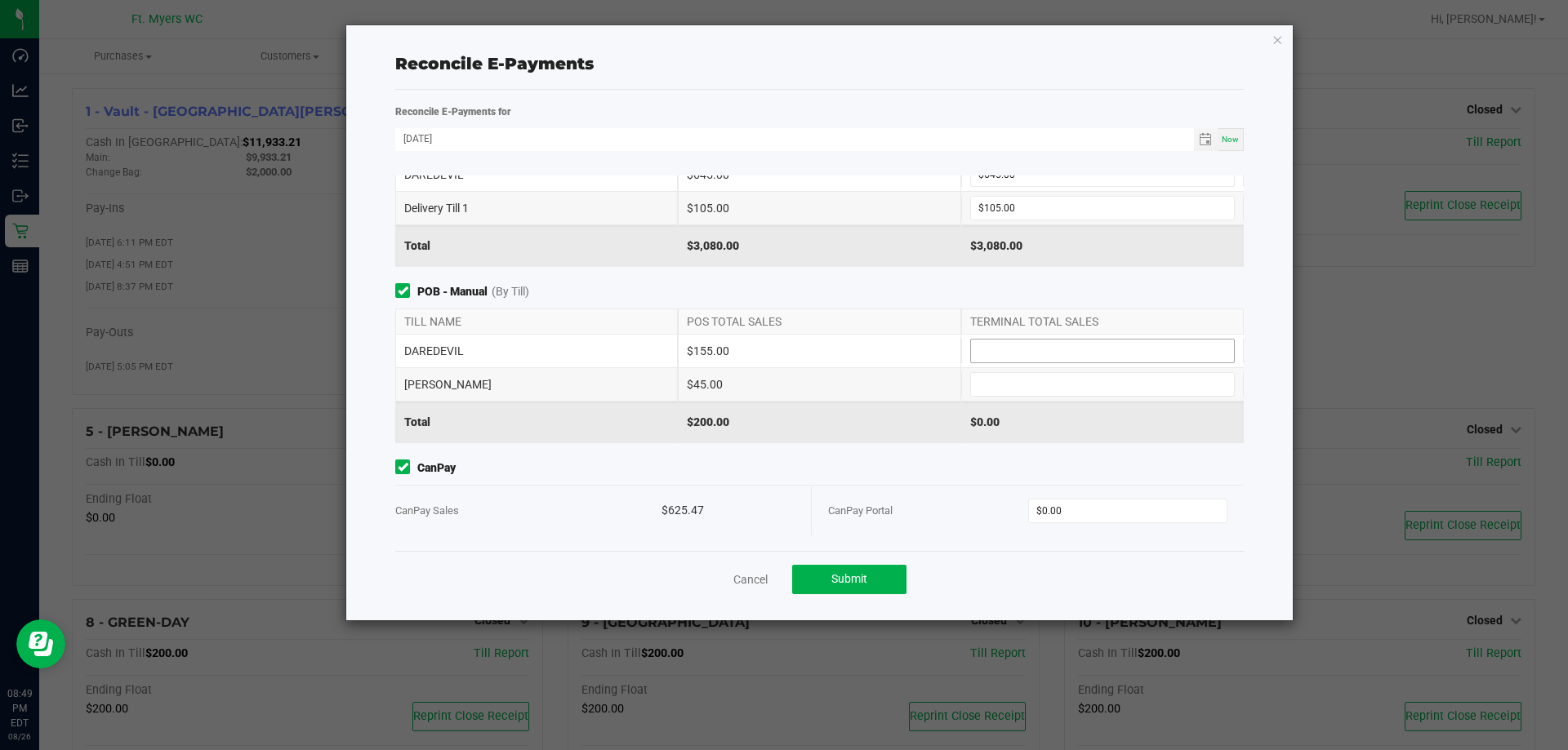
click at [782, 357] on input at bounding box center [1102, 350] width 263 height 23
type input "$155.00"
click at [782, 384] on input at bounding box center [1102, 384] width 263 height 23
type input "$45.00"
click at [782, 471] on span "CanPay" at bounding box center [820, 468] width 848 height 17
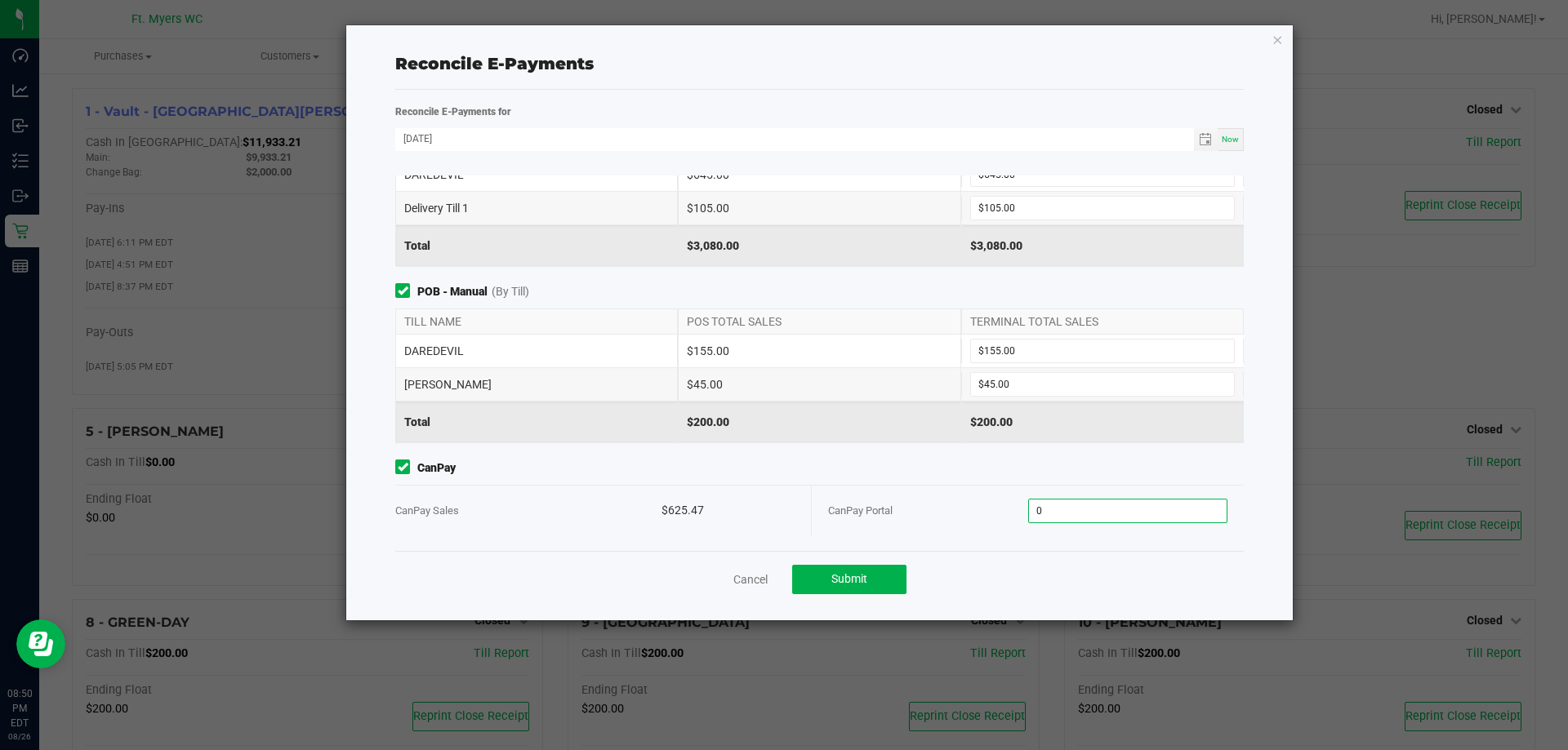
click at [782, 511] on input "0" at bounding box center [1128, 511] width 198 height 23
type input "$625.47"
click at [782, 499] on div "CanPay Portal" at bounding box center [928, 511] width 200 height 50
click at [782, 578] on span "Submit" at bounding box center [849, 579] width 36 height 14
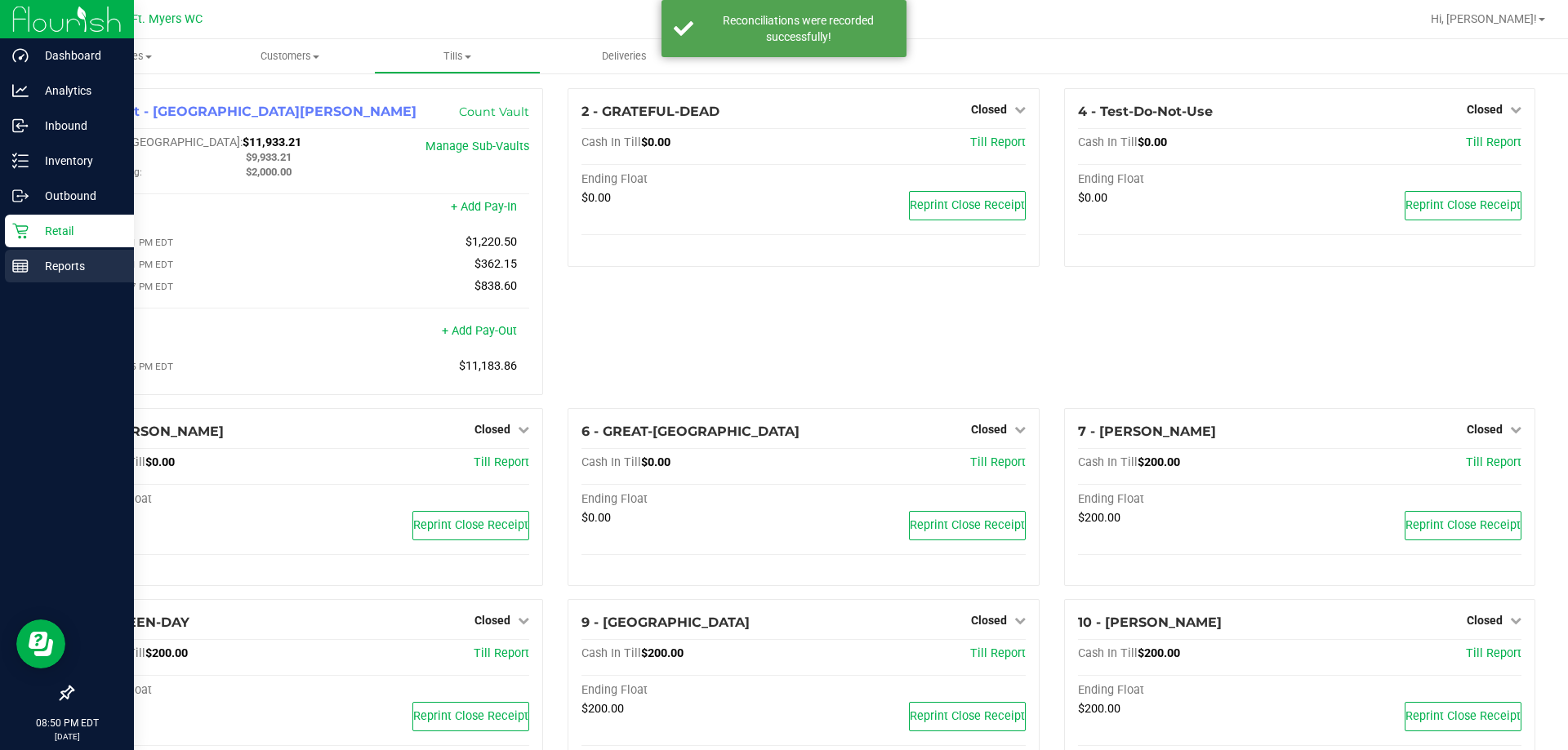
click at [67, 264] on p "Reports" at bounding box center [77, 267] width 98 height 20
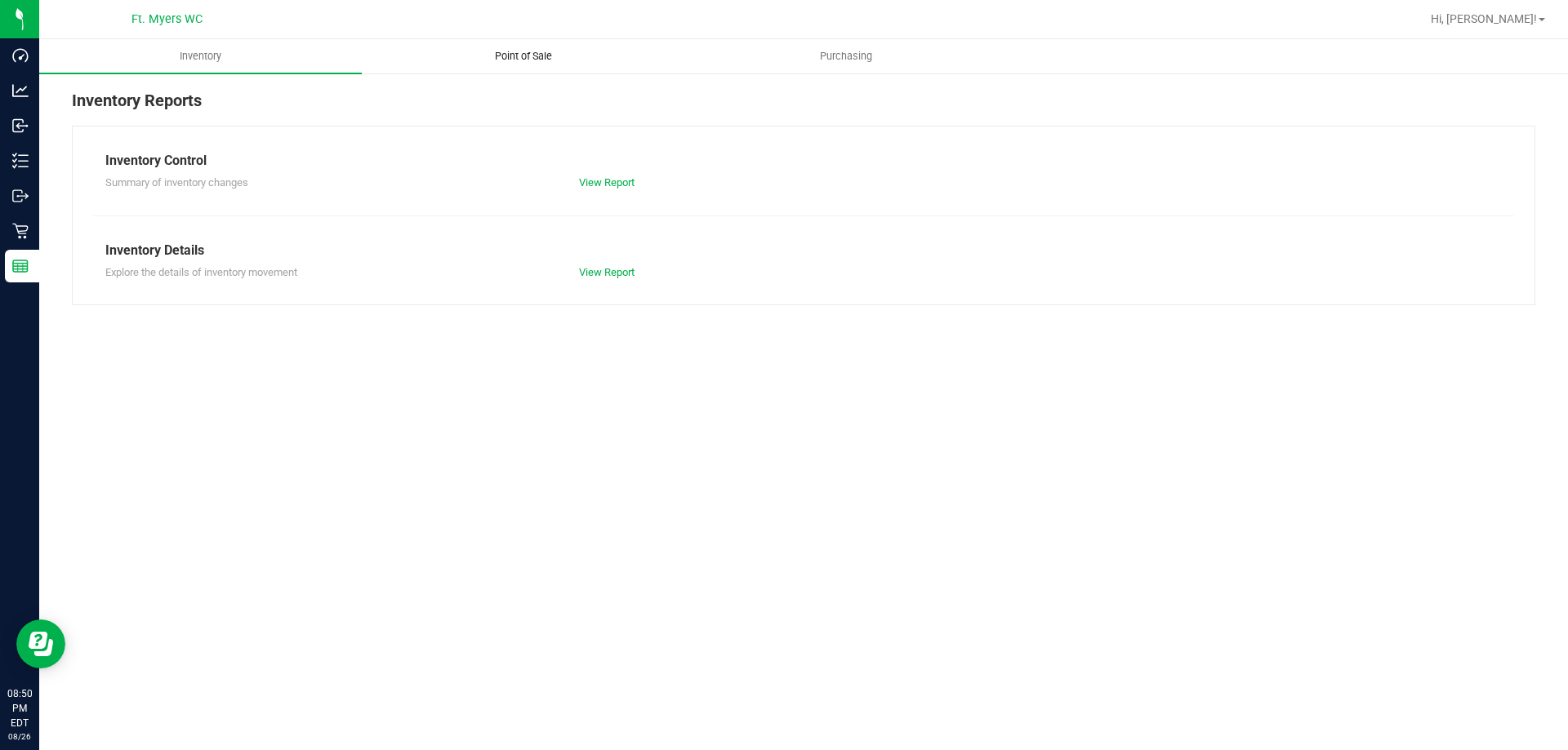
click at [512, 50] on span "Point of Sale" at bounding box center [523, 56] width 101 height 14
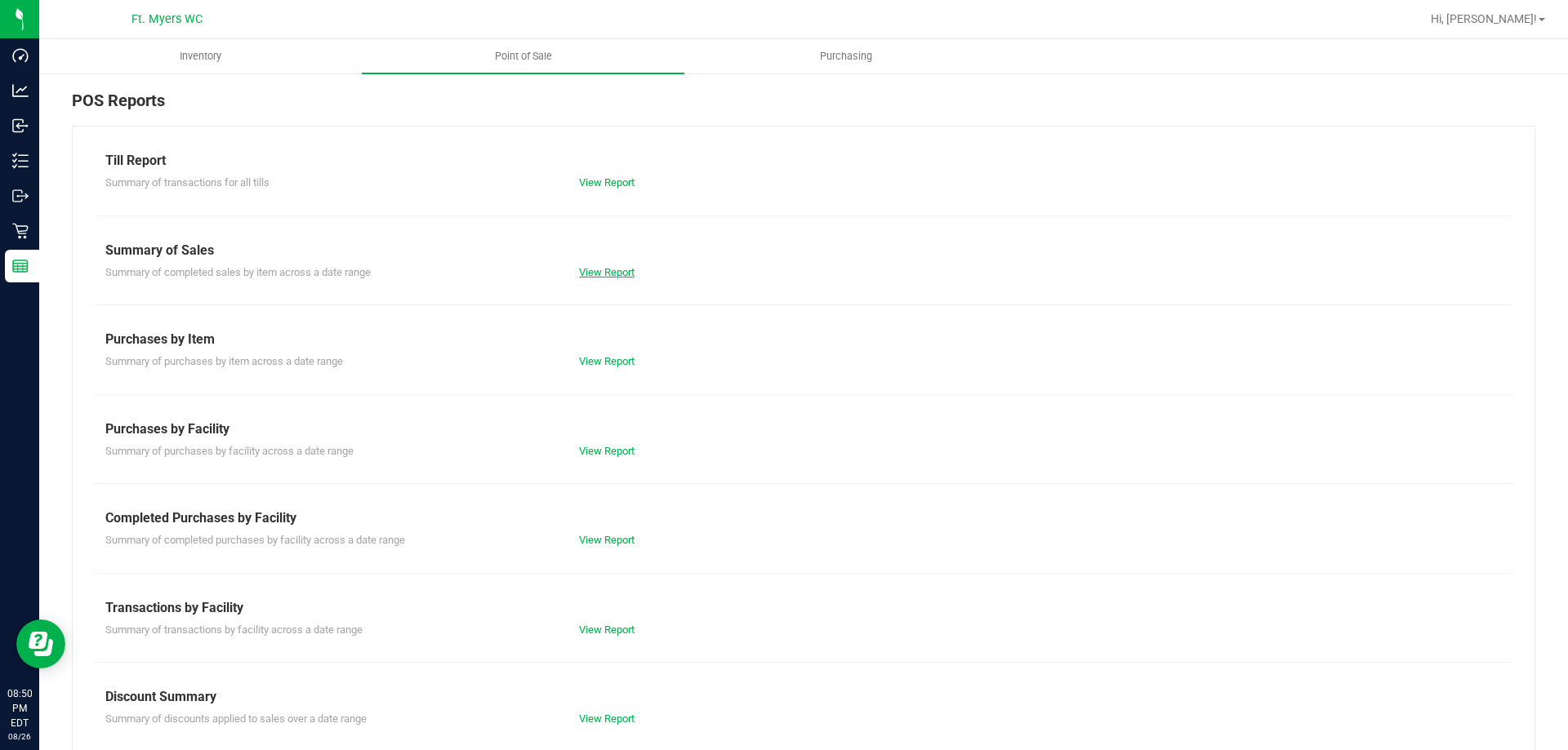
click at [608, 270] on link "View Report" at bounding box center [607, 273] width 56 height 13
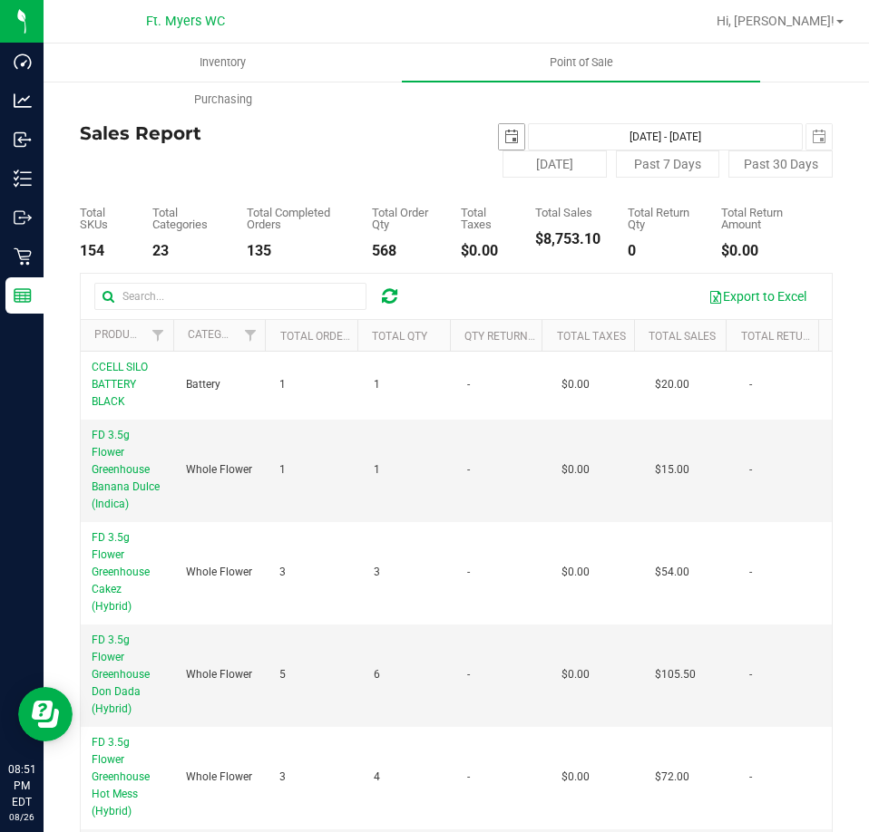
click at [504, 134] on span "select" at bounding box center [511, 137] width 15 height 15
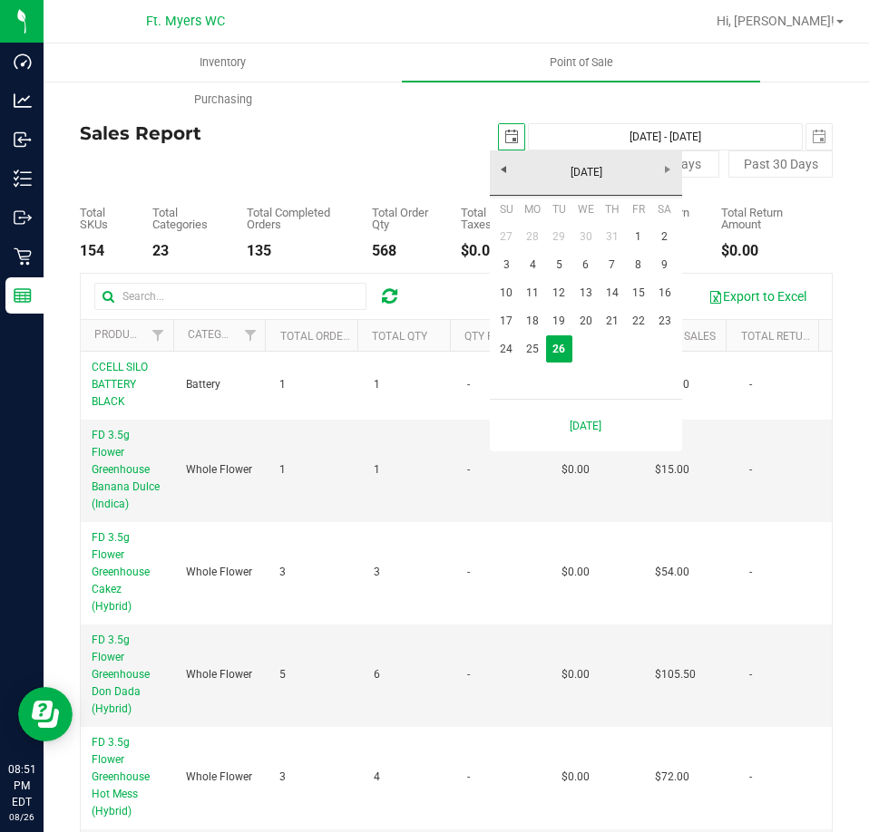
scroll to position [0, 45]
click at [639, 233] on link "1" at bounding box center [638, 237] width 26 height 28
type input "[DATE]"
type input "[DATE] - [DATE]"
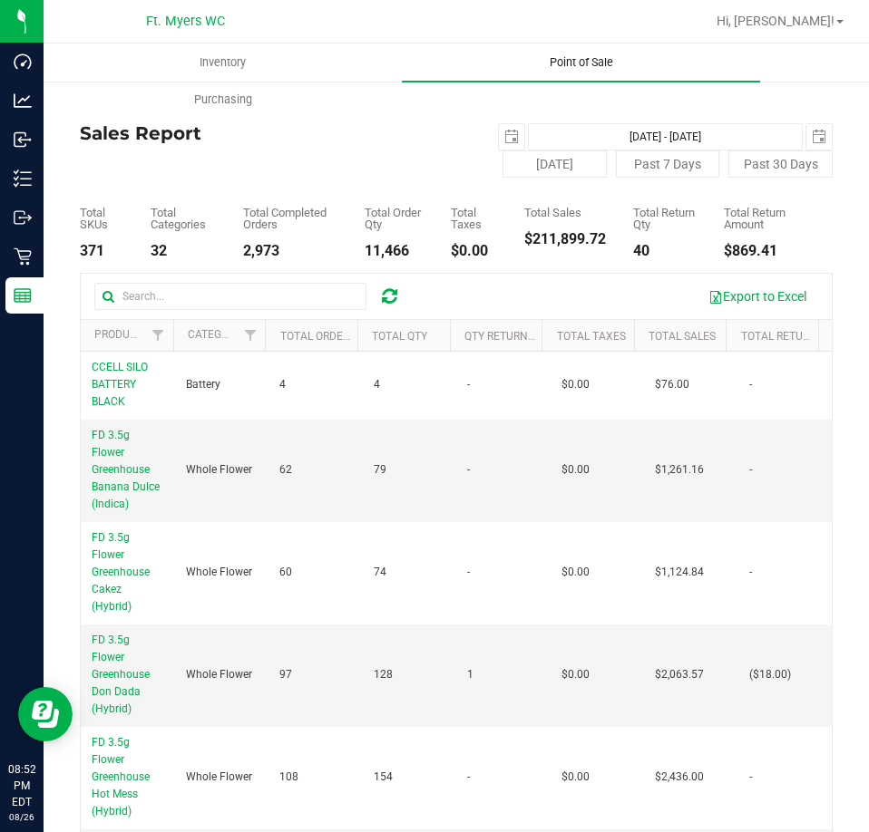
click at [579, 71] on uib-tab-heading "Point of Sale" at bounding box center [581, 63] width 358 height 38
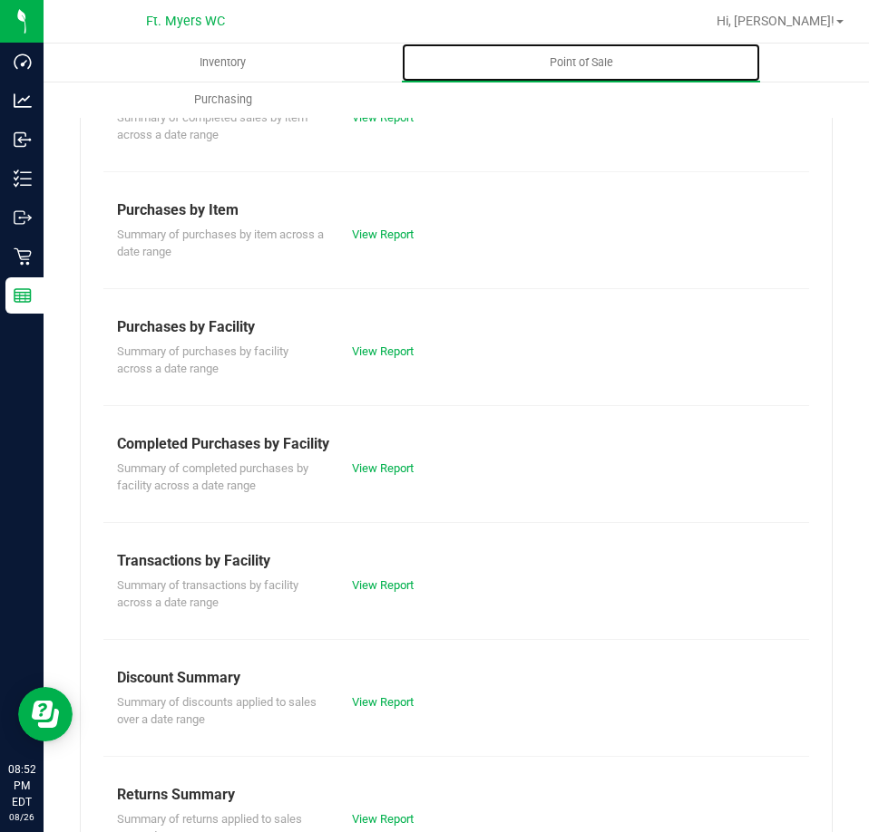
scroll to position [245, 0]
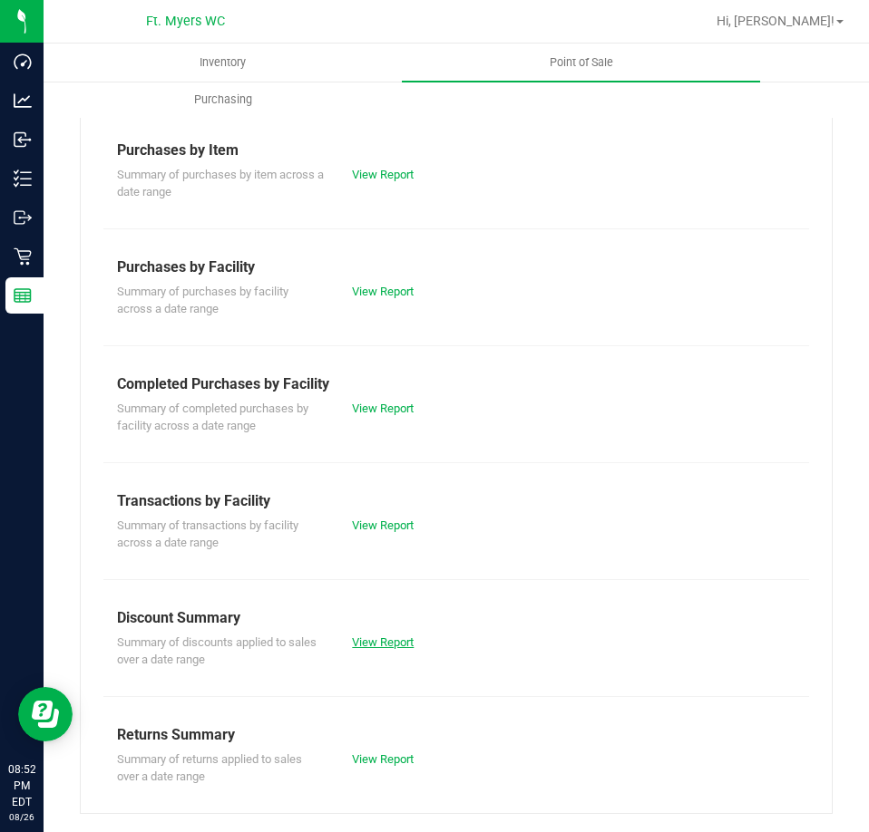
click at [382, 646] on link "View Report" at bounding box center [383, 643] width 62 height 14
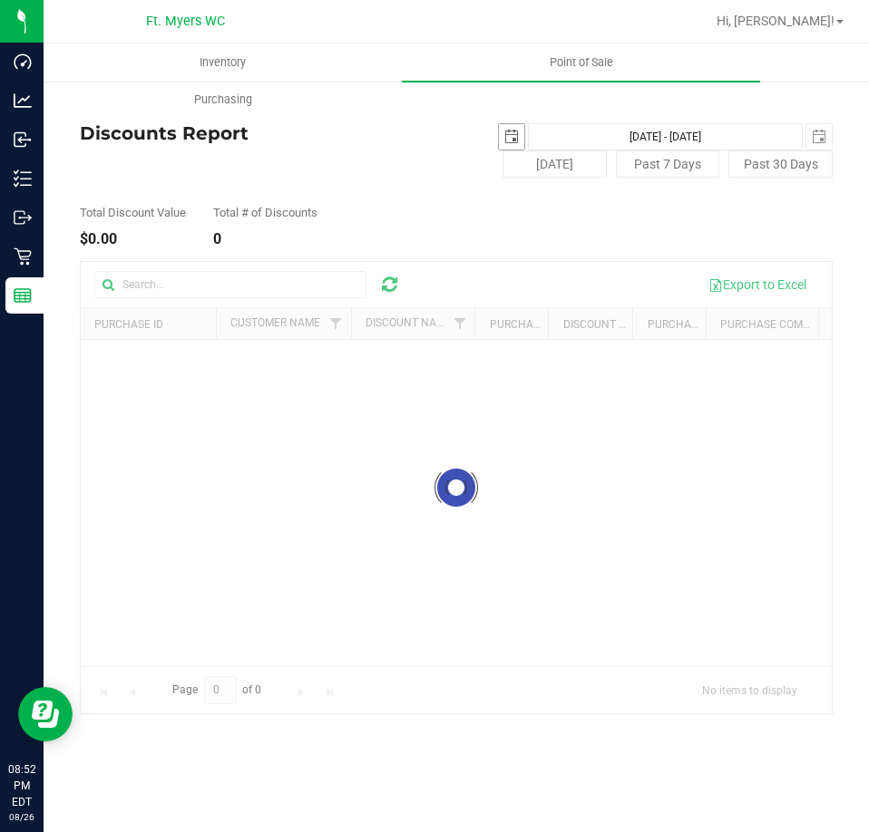
click at [503, 141] on span "select" at bounding box center [511, 136] width 25 height 25
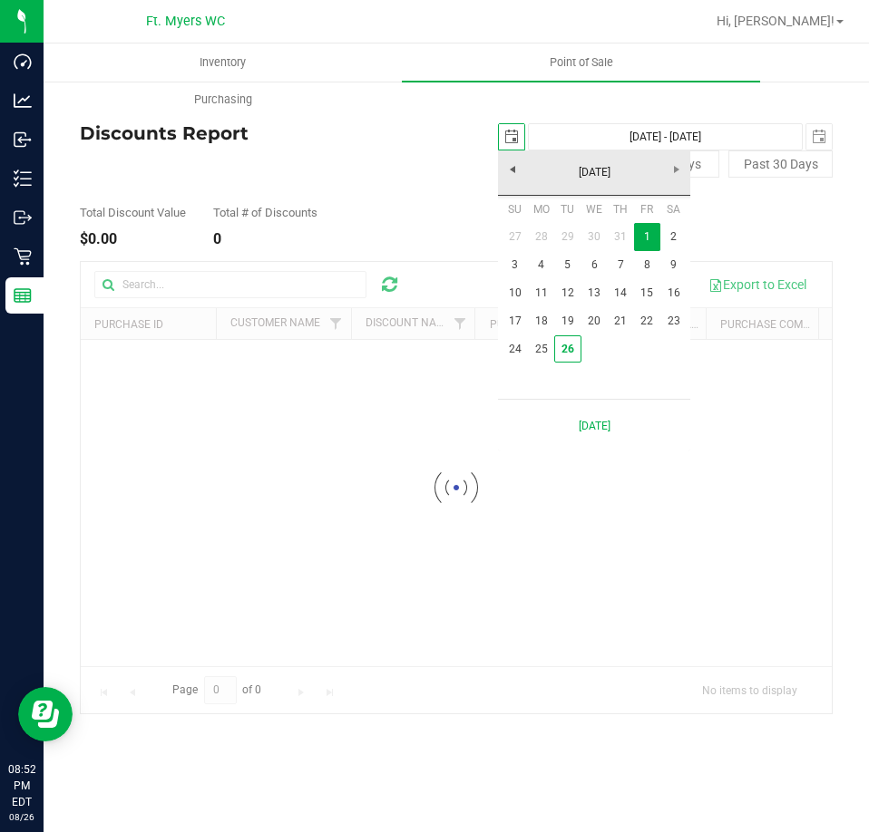
scroll to position [0, 45]
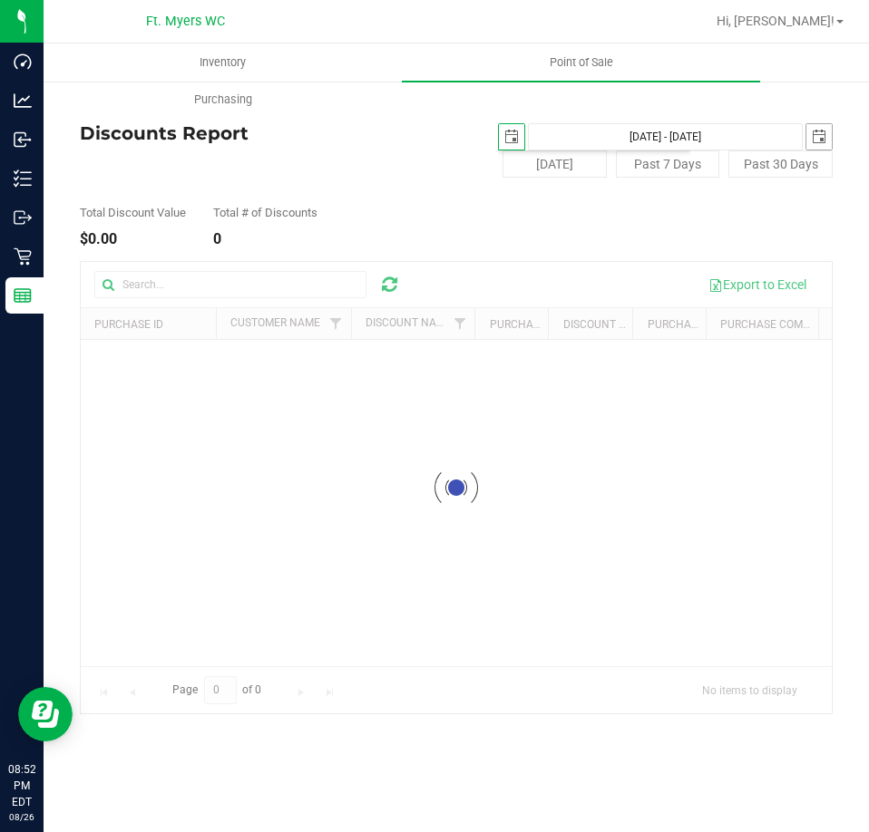
click at [814, 126] on span "select" at bounding box center [818, 136] width 25 height 25
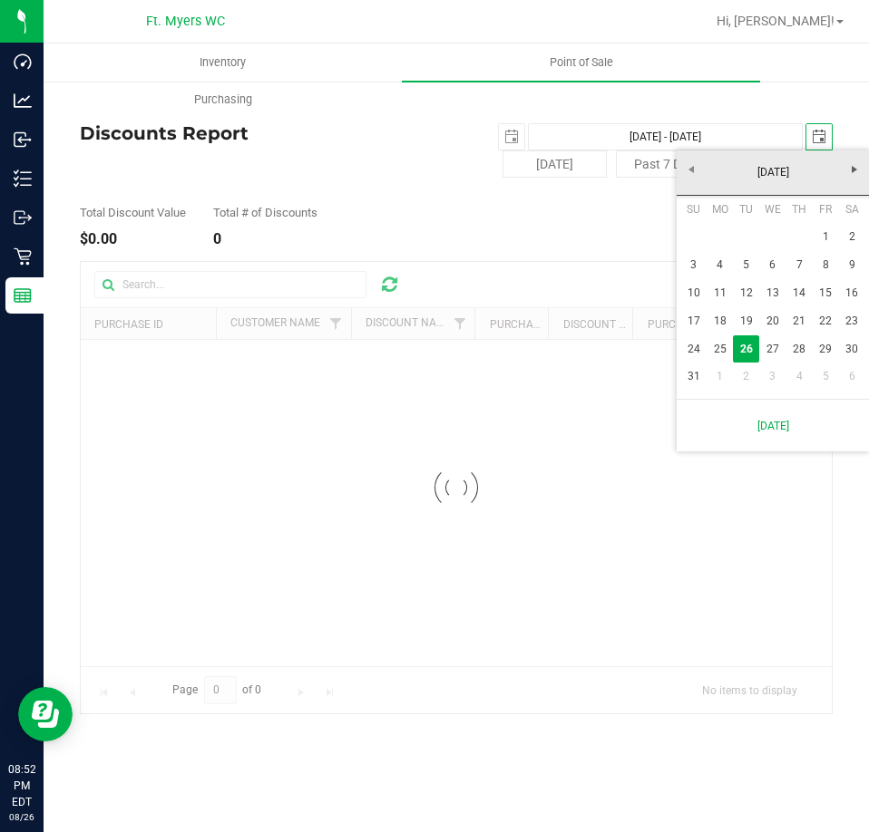
click at [817, 126] on span "select" at bounding box center [818, 136] width 25 height 25
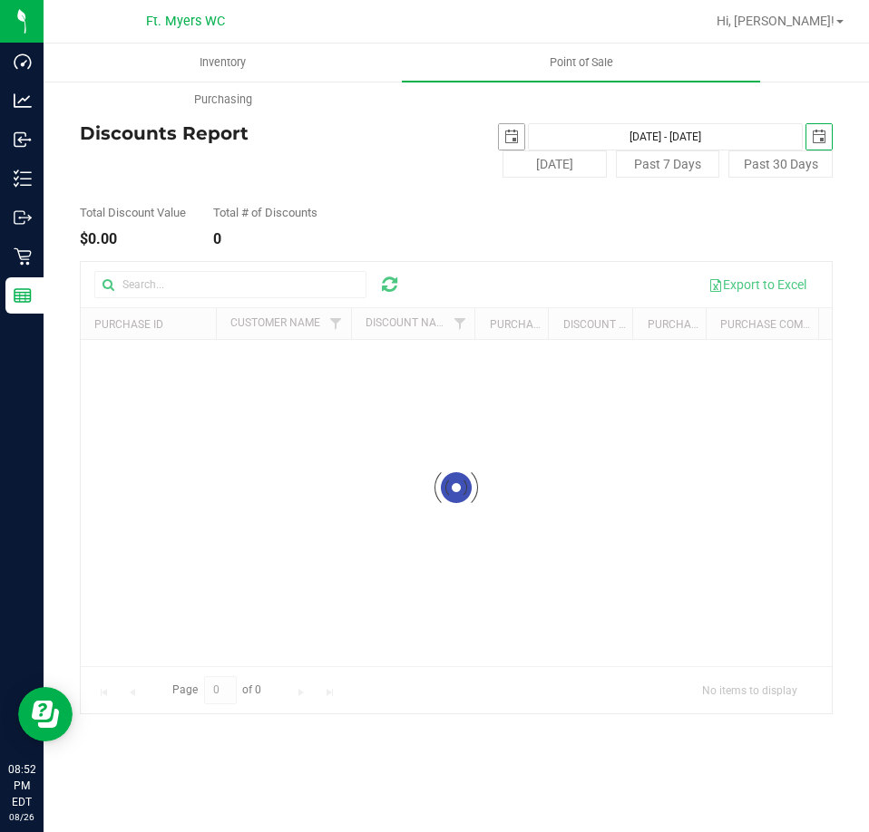
click at [500, 134] on span "select" at bounding box center [511, 136] width 25 height 25
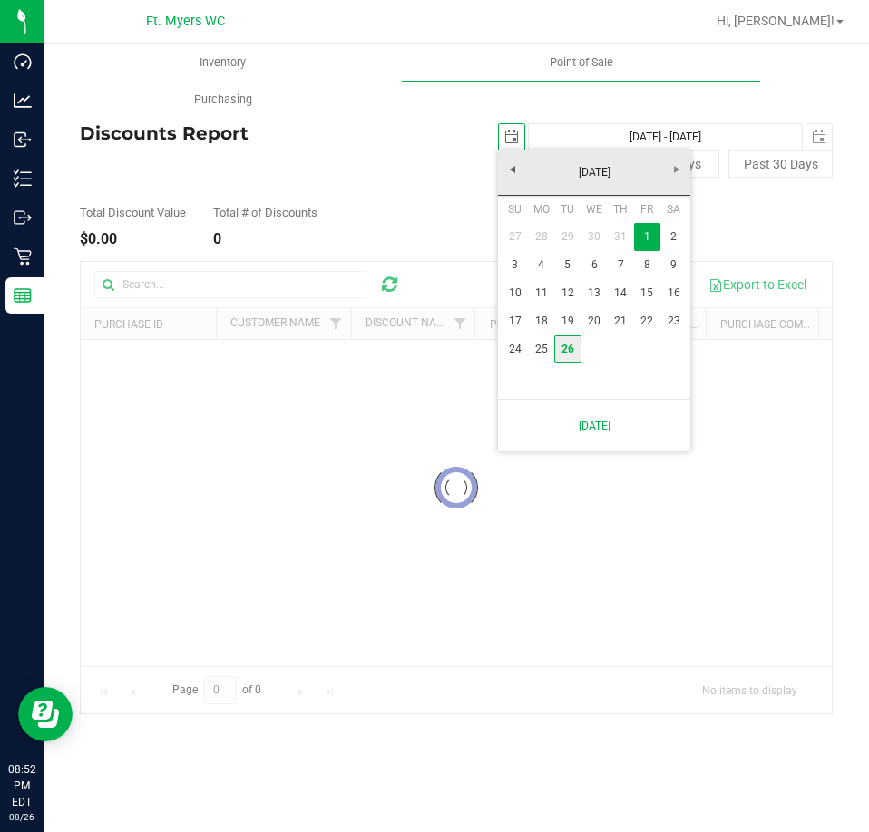
click at [566, 341] on link "26" at bounding box center [567, 350] width 26 height 28
type input "[DATE]"
type input "[DATE] - [DATE]"
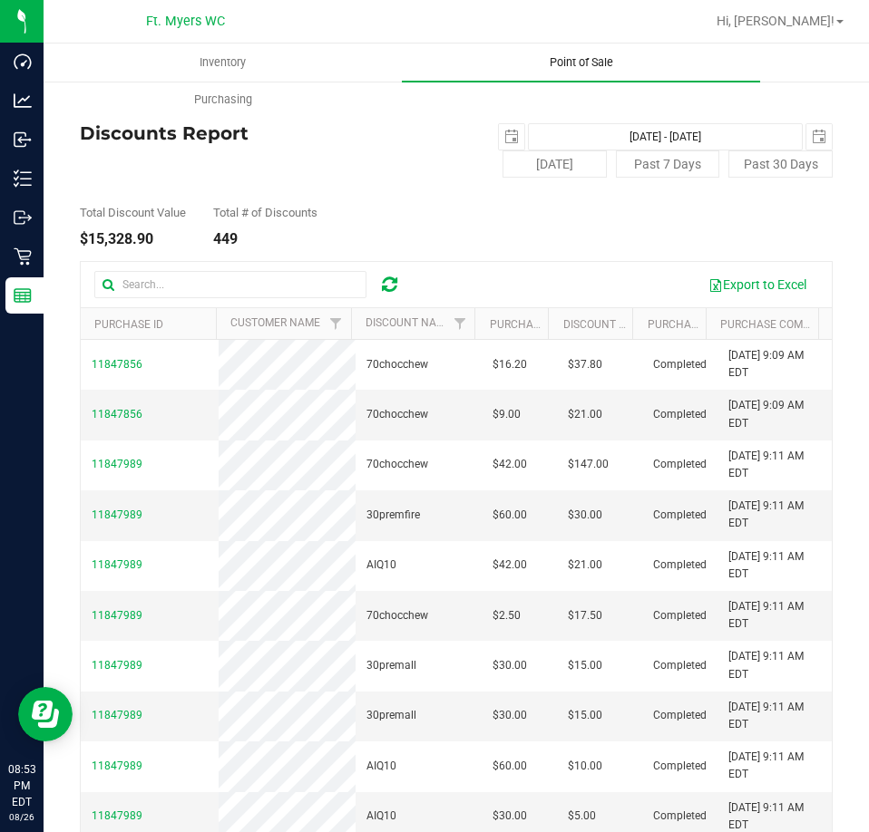
click at [571, 63] on span "Point of Sale" at bounding box center [581, 62] width 112 height 16
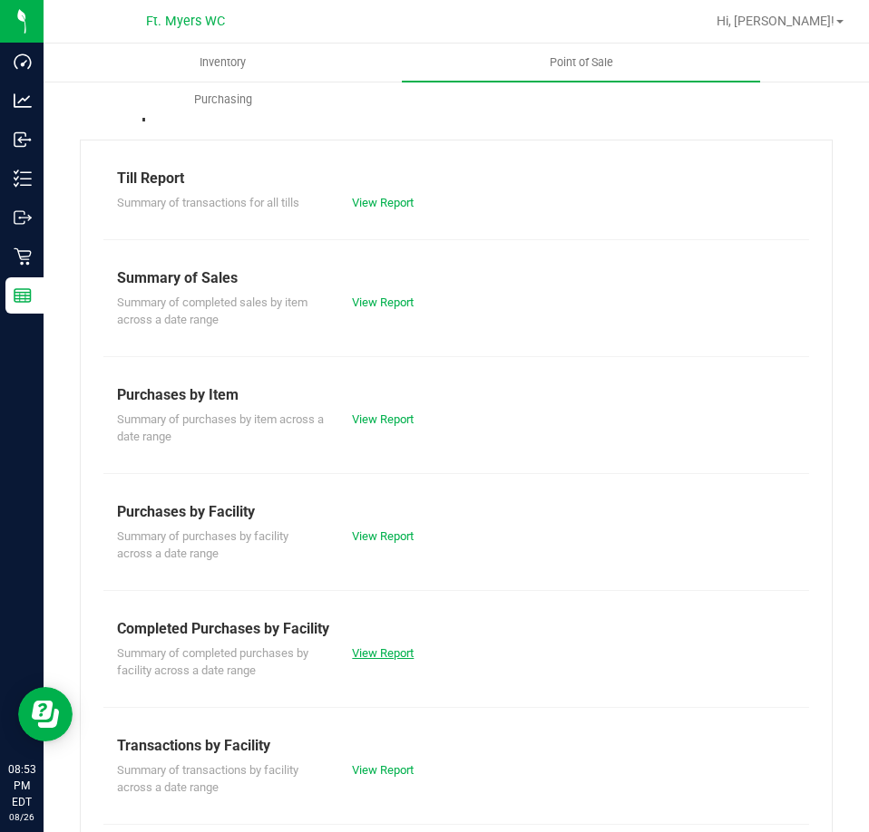
click at [393, 657] on link "View Report" at bounding box center [383, 654] width 62 height 14
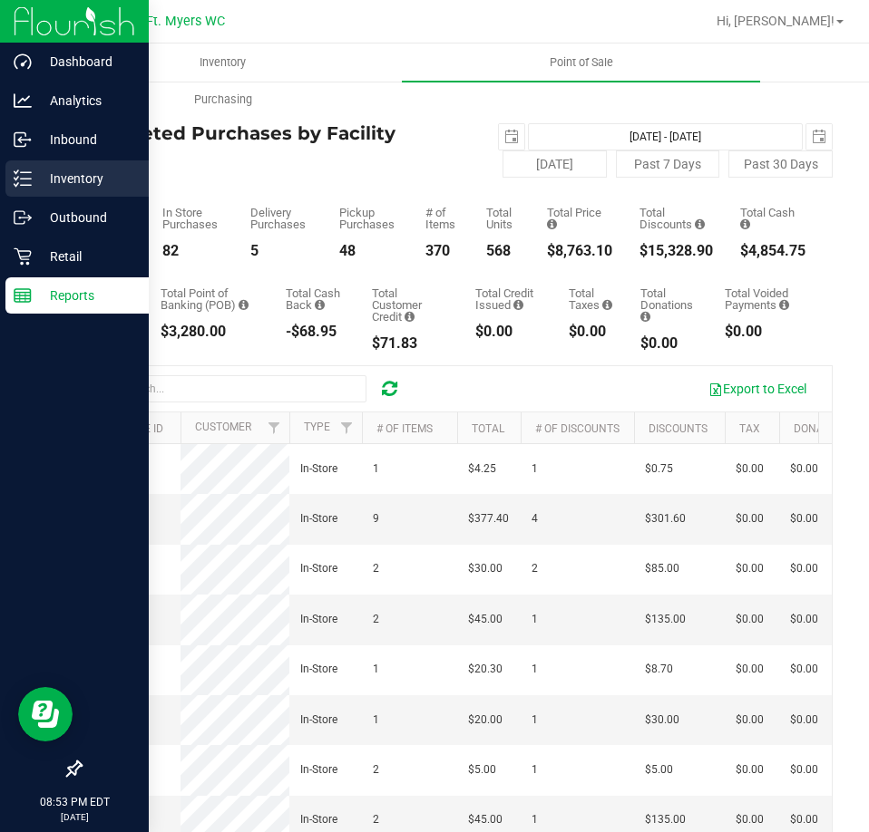
click at [75, 180] on p "Inventory" at bounding box center [86, 179] width 109 height 22
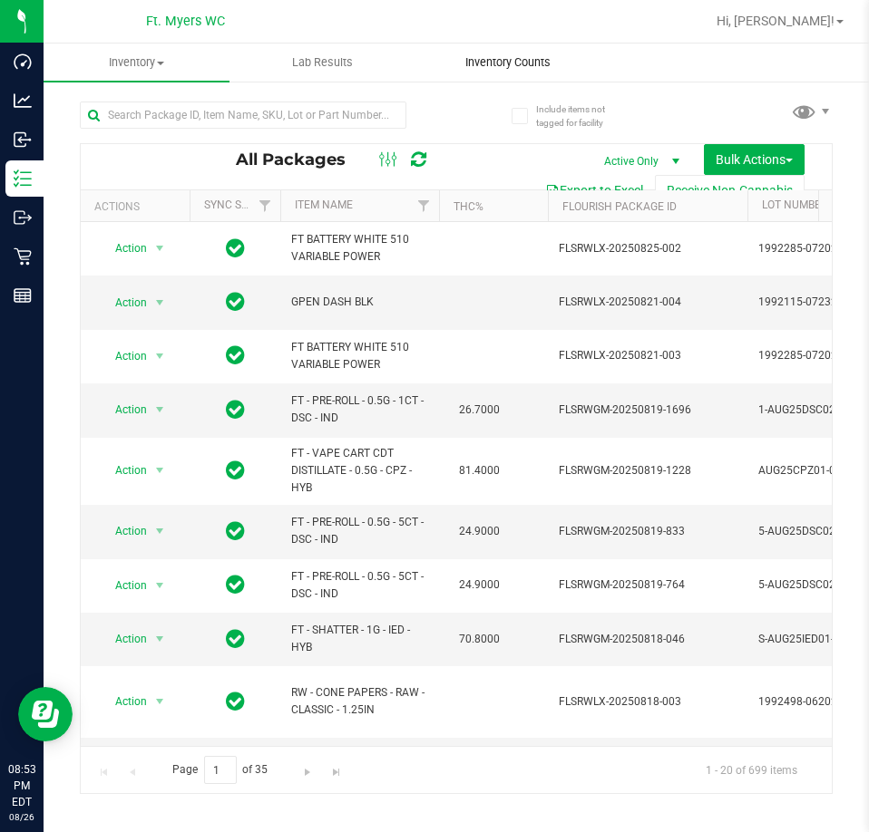
click at [529, 65] on span "Inventory Counts" at bounding box center [508, 62] width 134 height 16
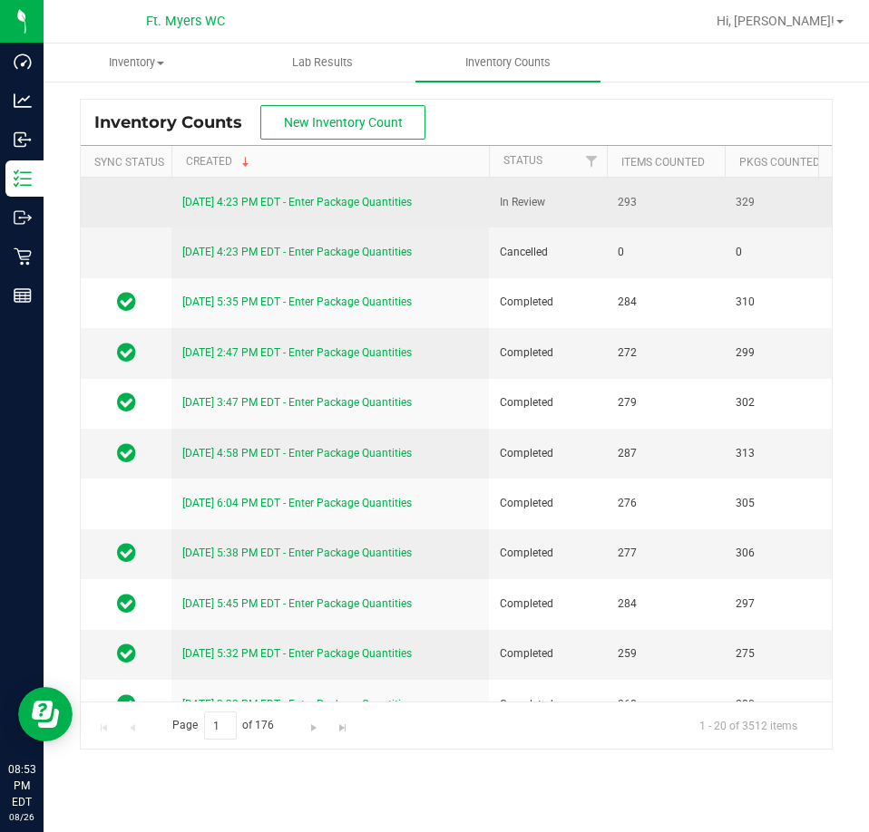
click at [350, 203] on link "[DATE] 4:23 PM EDT - Enter Package Quantities" at bounding box center [296, 202] width 229 height 13
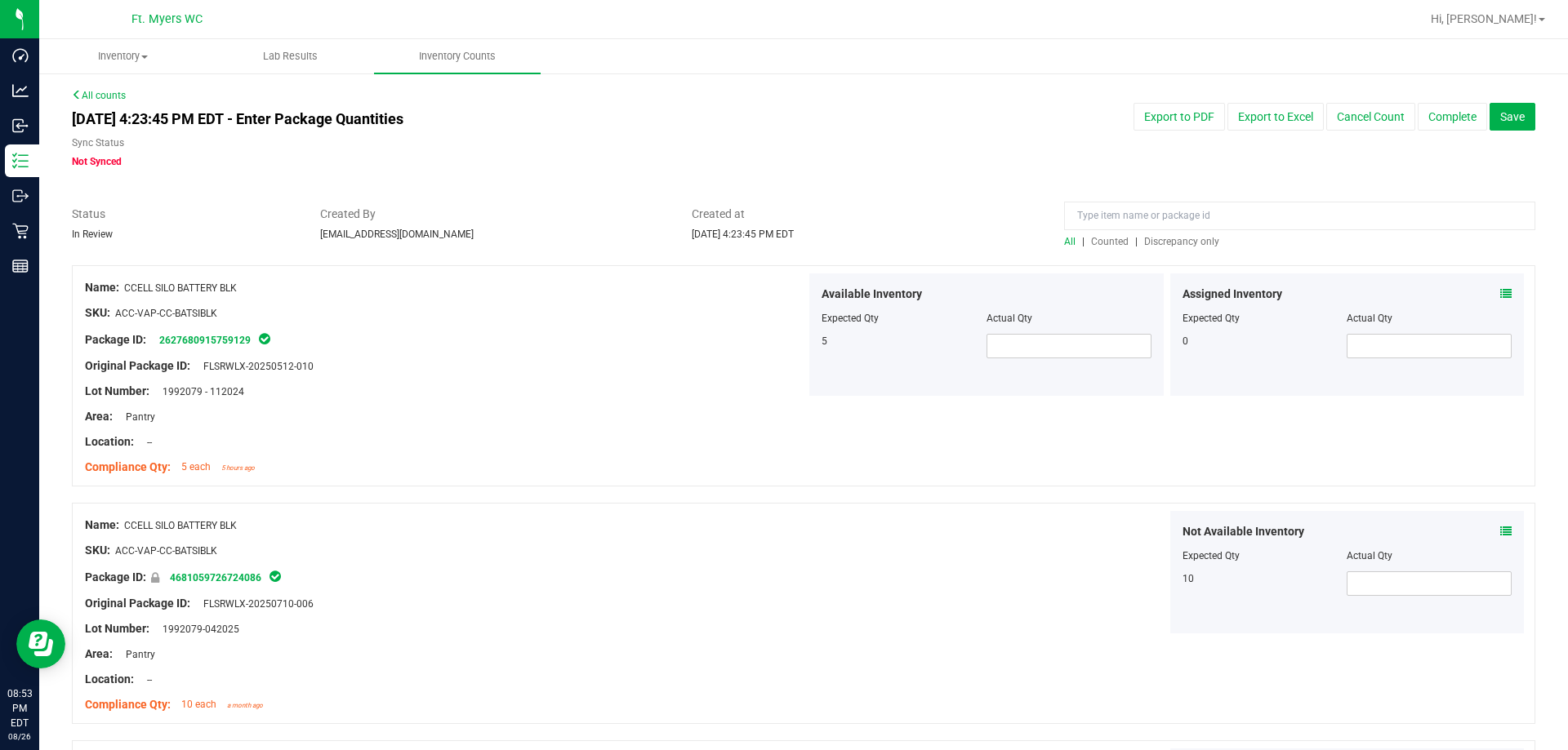
click at [782, 244] on span "Discrepancy only" at bounding box center [1181, 241] width 75 height 12
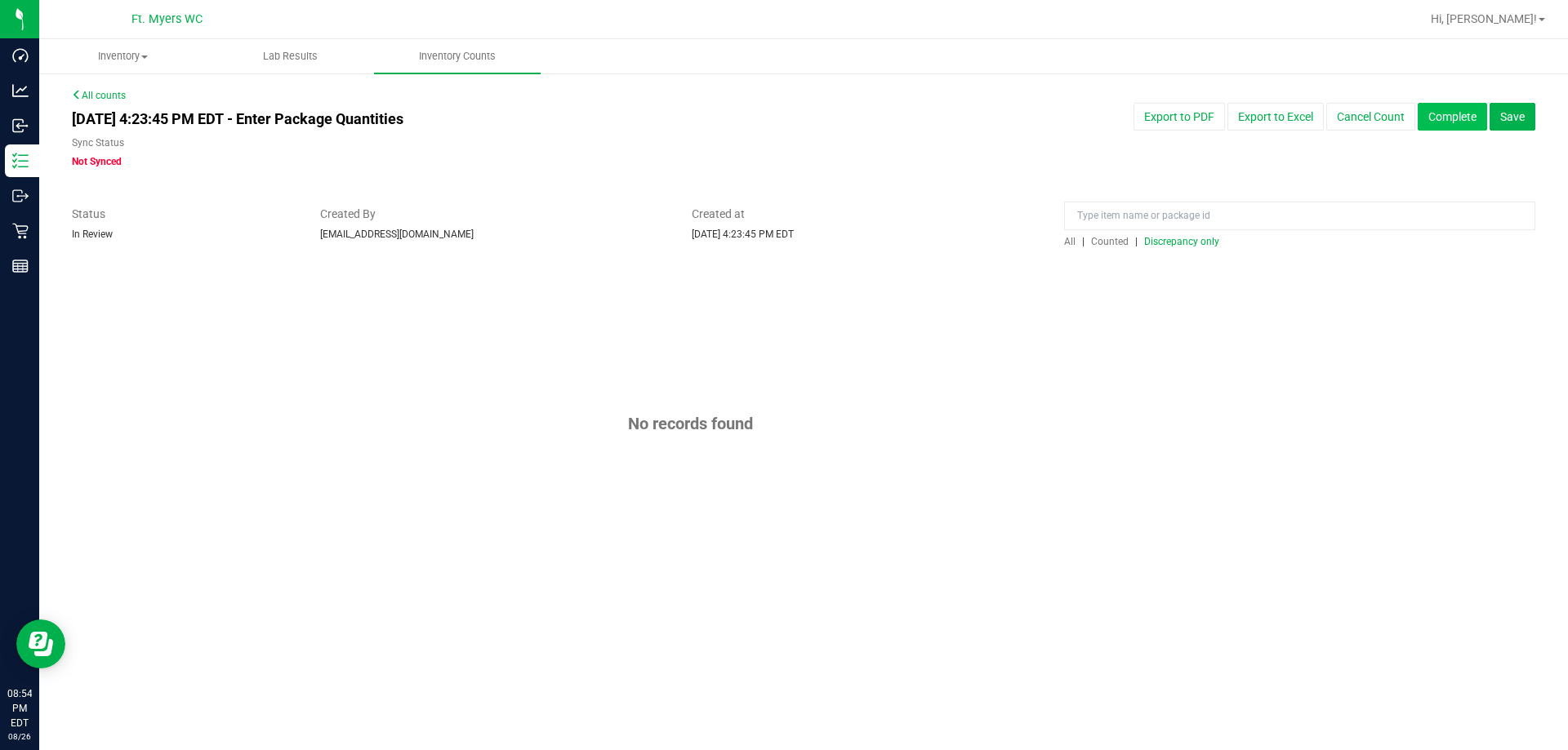
click at [782, 122] on button "Complete" at bounding box center [1452, 116] width 69 height 28
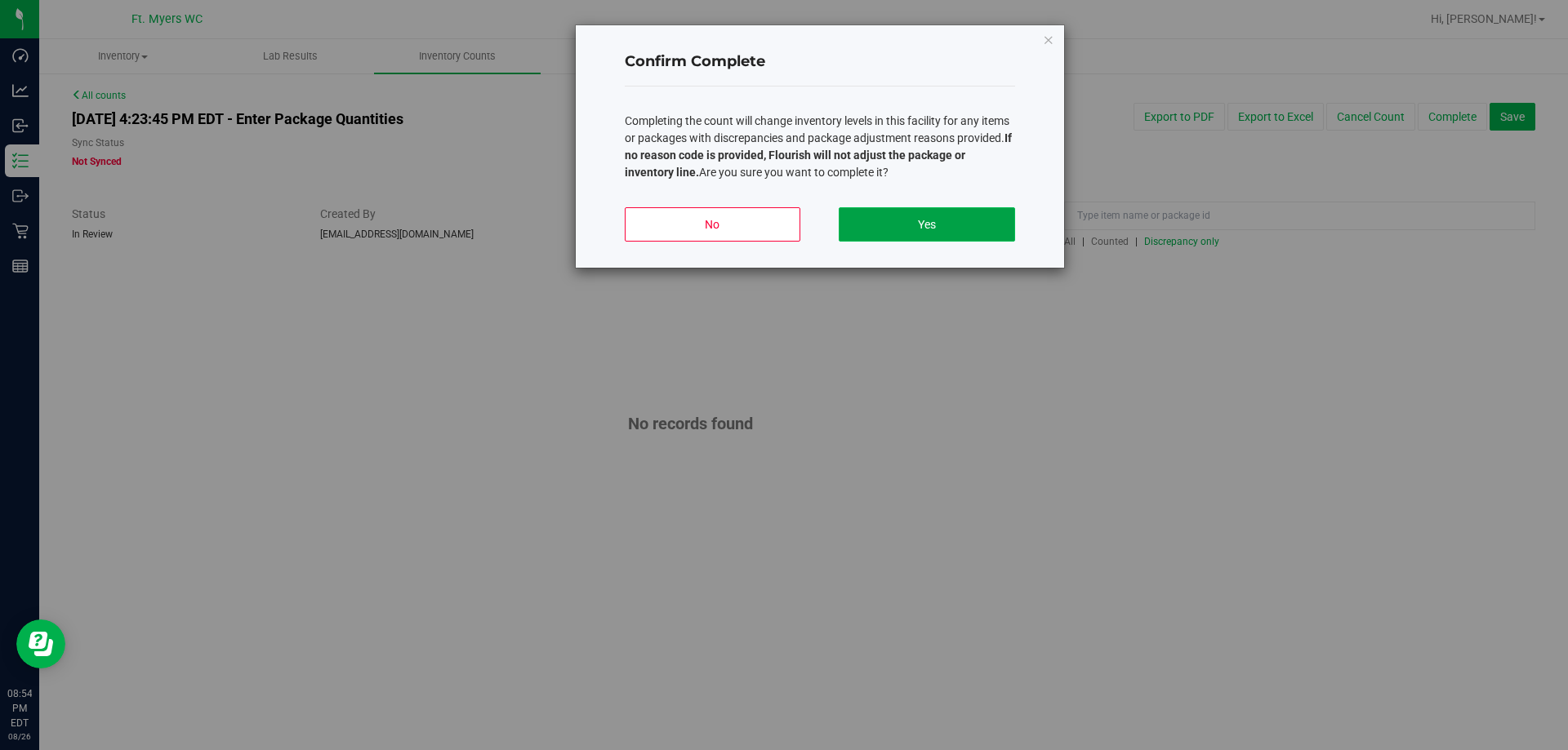
click at [782, 225] on button "Yes" at bounding box center [926, 224] width 176 height 34
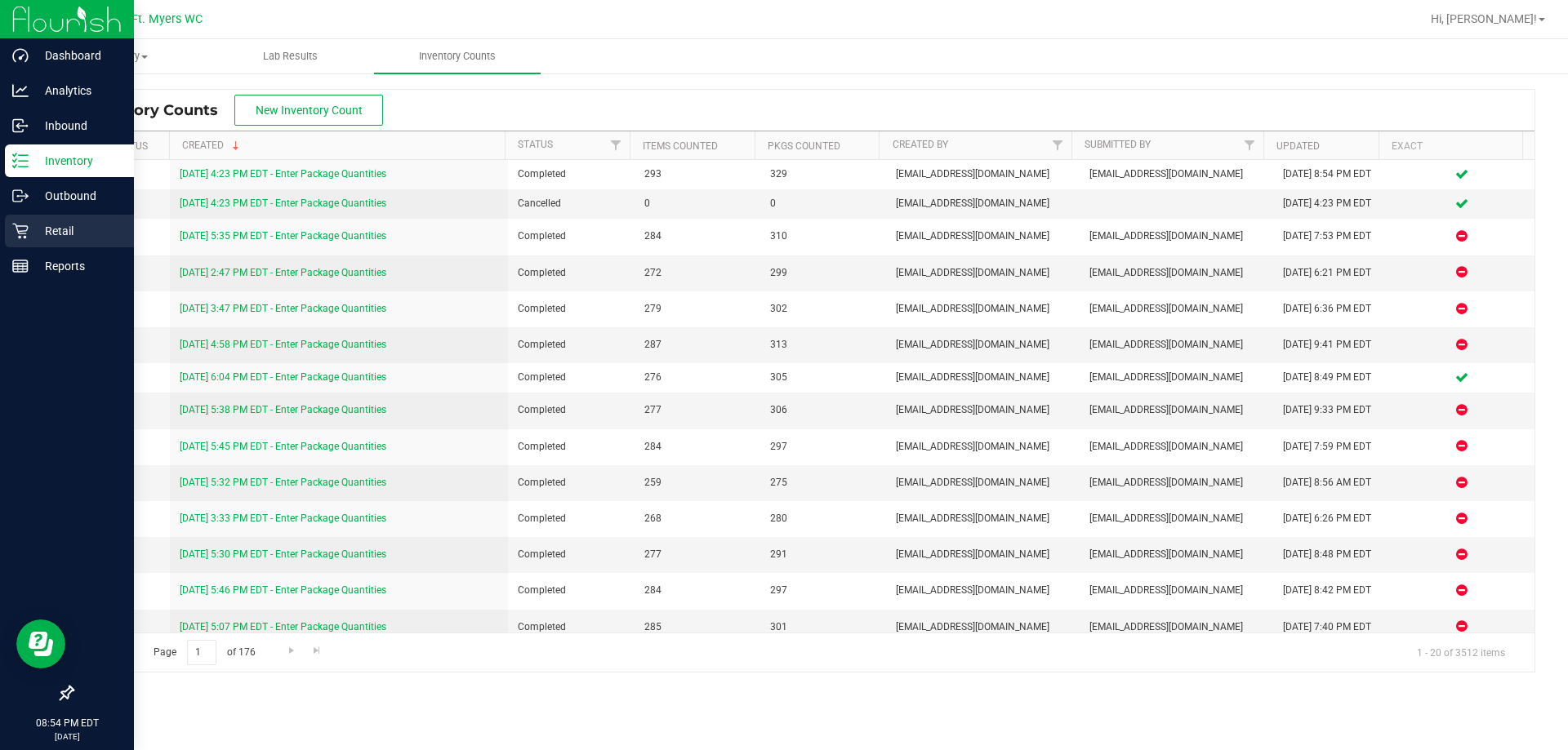
click at [67, 231] on p "Retail" at bounding box center [77, 231] width 98 height 20
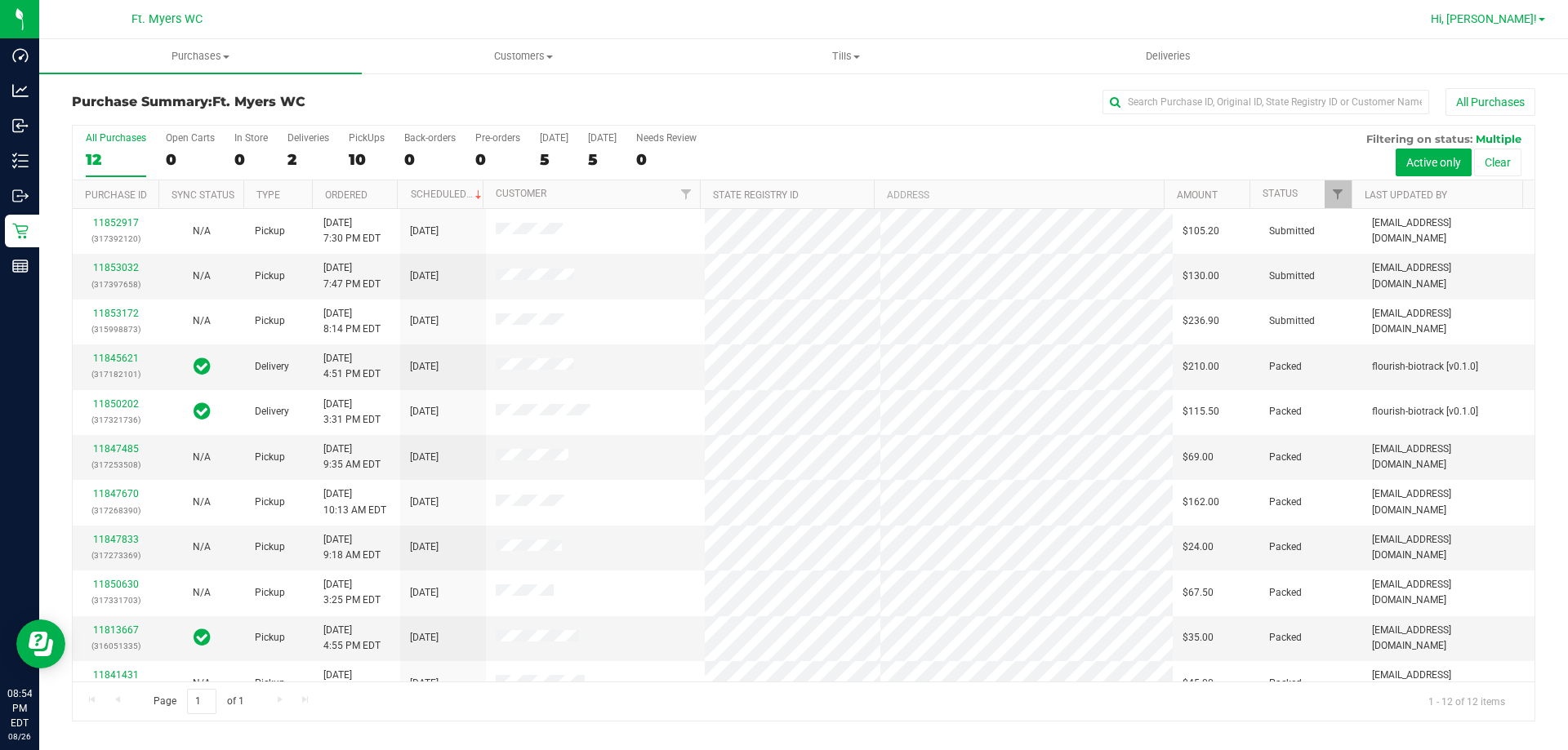
click at [782, 20] on span "Hi, [PERSON_NAME]!" at bounding box center [1484, 19] width 106 height 14
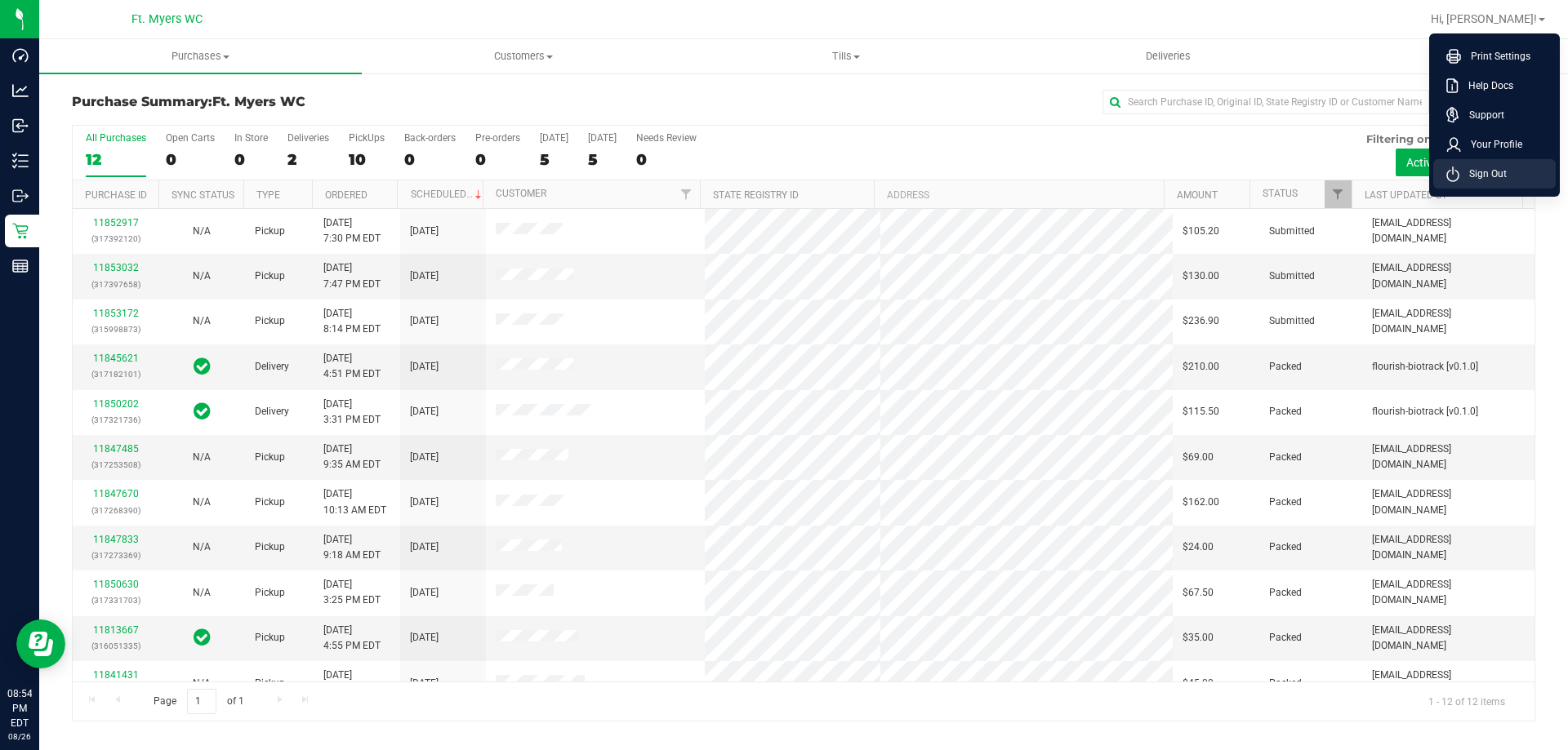
click at [782, 185] on li "Sign Out" at bounding box center [1494, 174] width 122 height 30
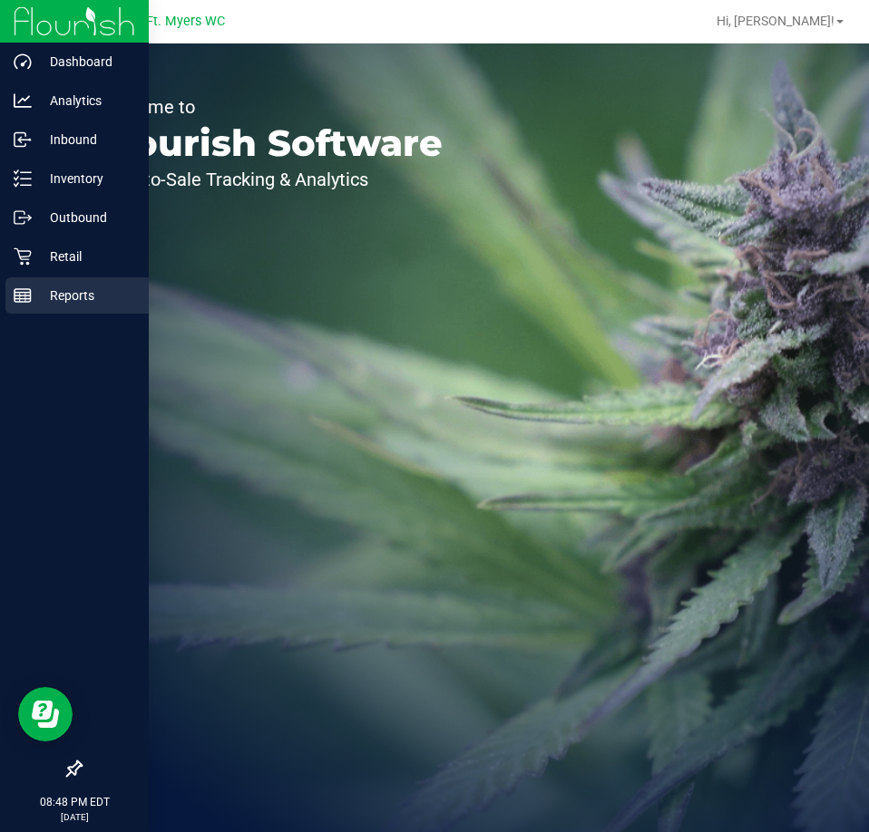
click at [81, 294] on p "Reports" at bounding box center [86, 296] width 109 height 22
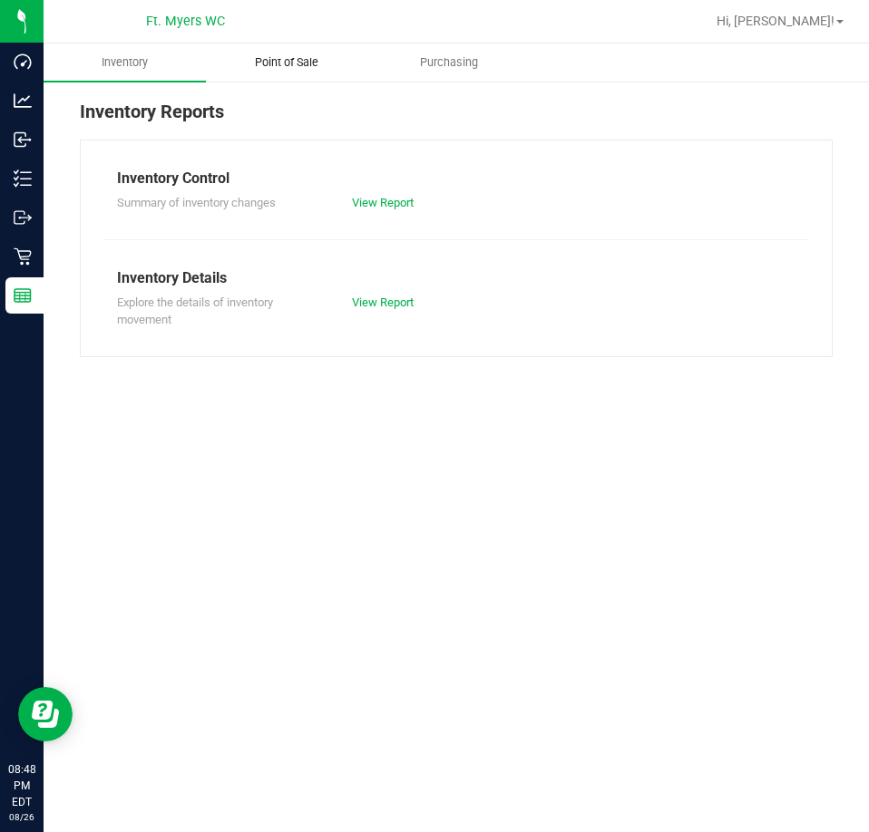
click at [296, 59] on span "Point of Sale" at bounding box center [286, 62] width 112 height 16
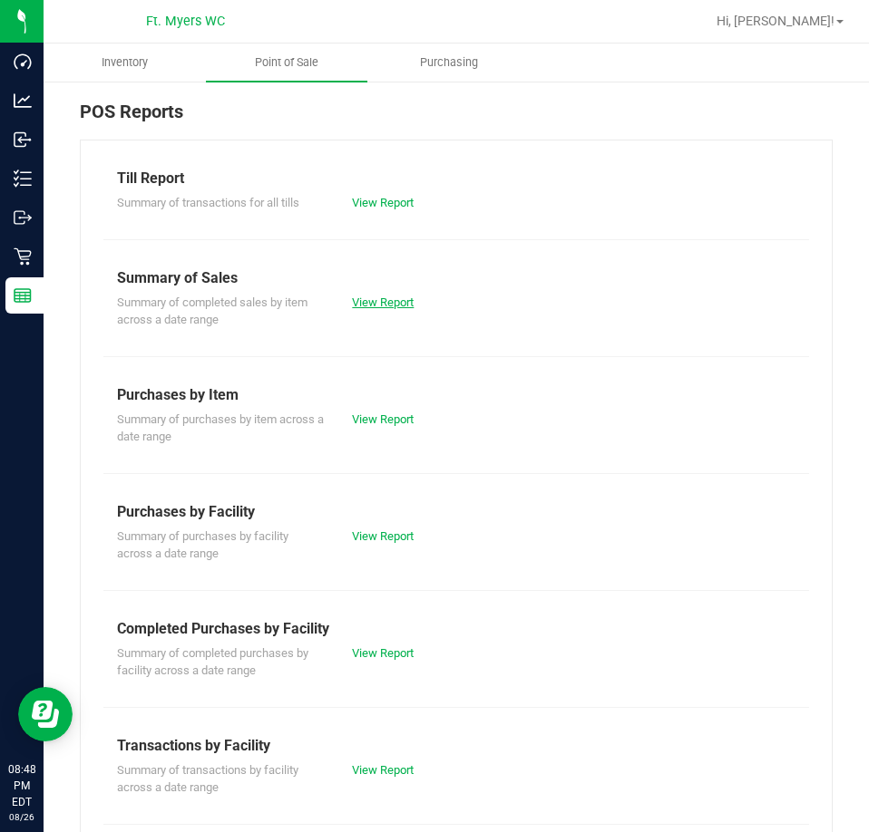
click at [386, 304] on link "View Report" at bounding box center [383, 303] width 62 height 14
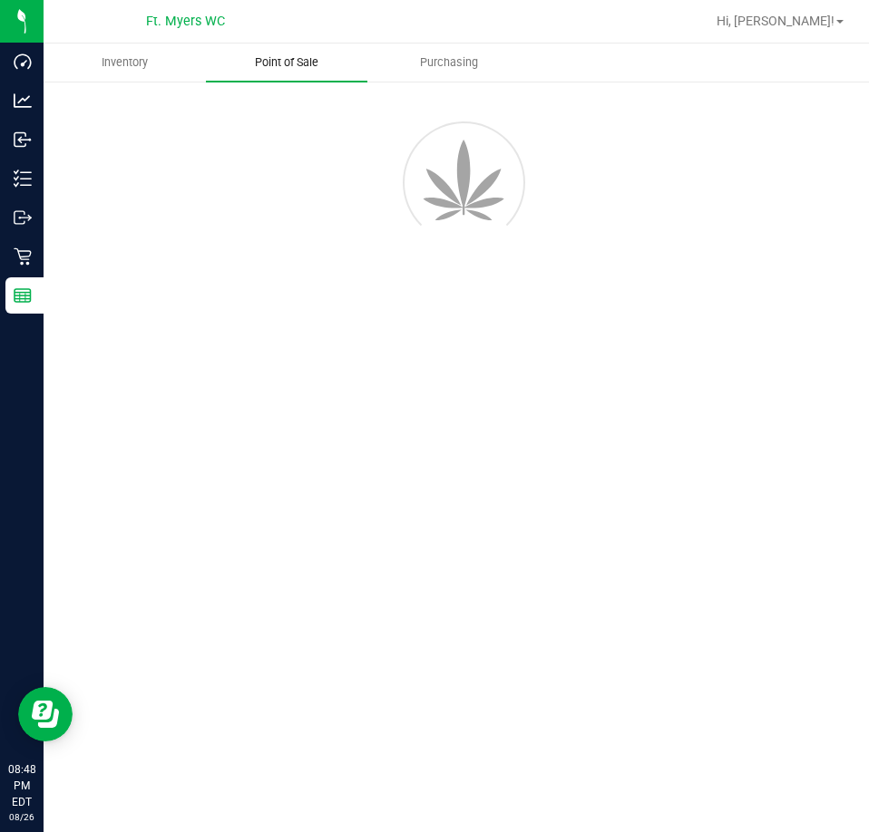
click at [305, 59] on span "Point of Sale" at bounding box center [286, 62] width 112 height 16
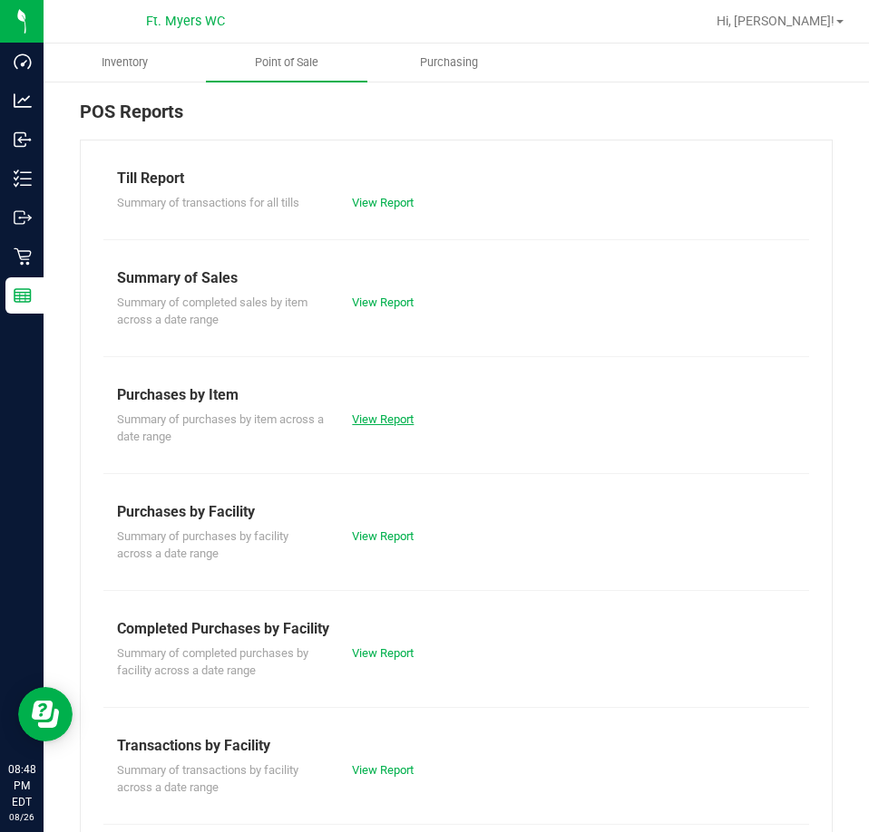
click at [399, 415] on link "View Report" at bounding box center [383, 420] width 62 height 14
click at [379, 298] on link "View Report" at bounding box center [383, 303] width 62 height 14
